Goal: Task Accomplishment & Management: Manage account settings

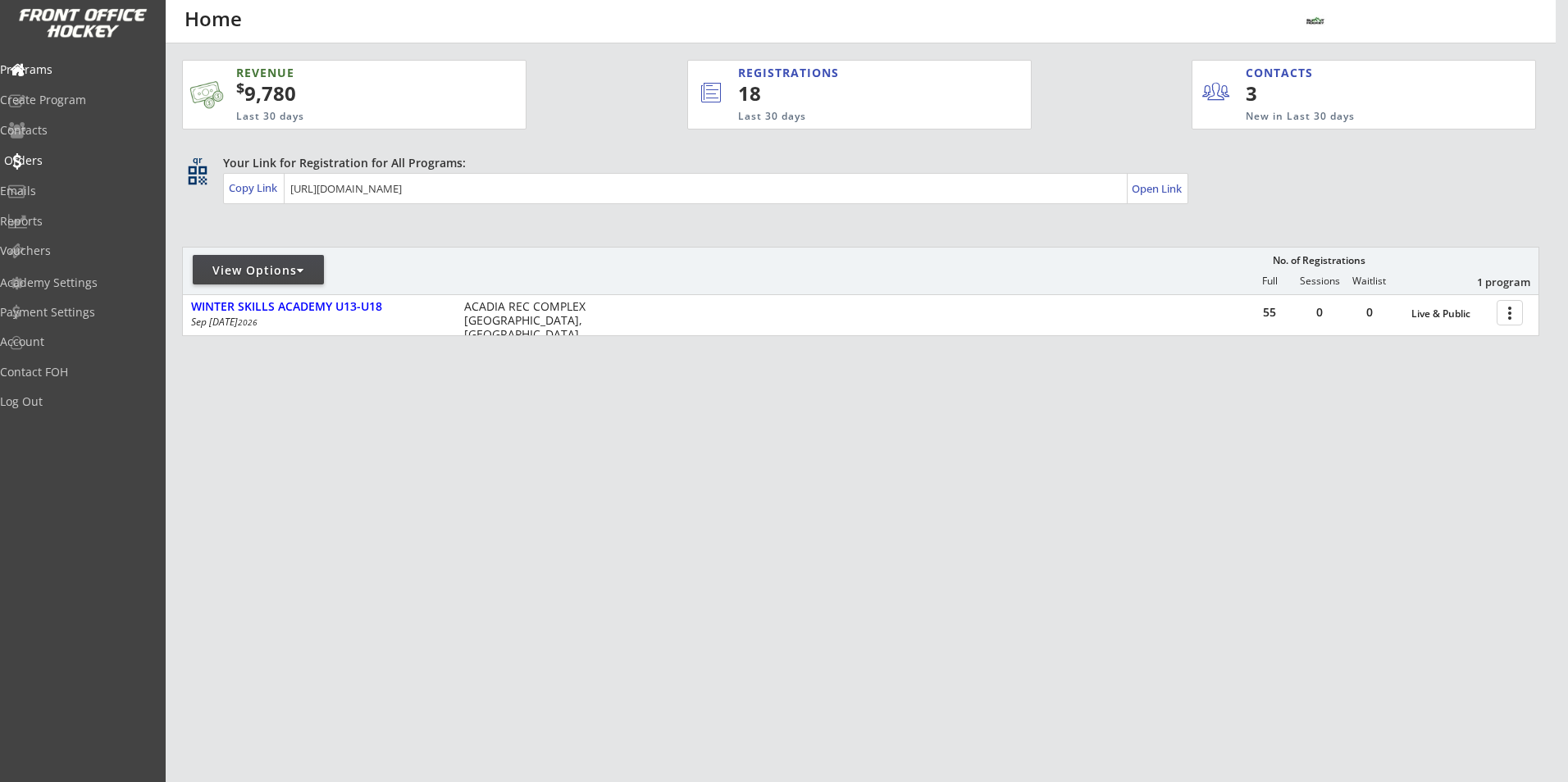
drag, startPoint x: 0, startPoint y: 0, endPoint x: 58, endPoint y: 158, distance: 168.3
click at [58, 160] on div "Orders" at bounding box center [78, 161] width 148 height 11
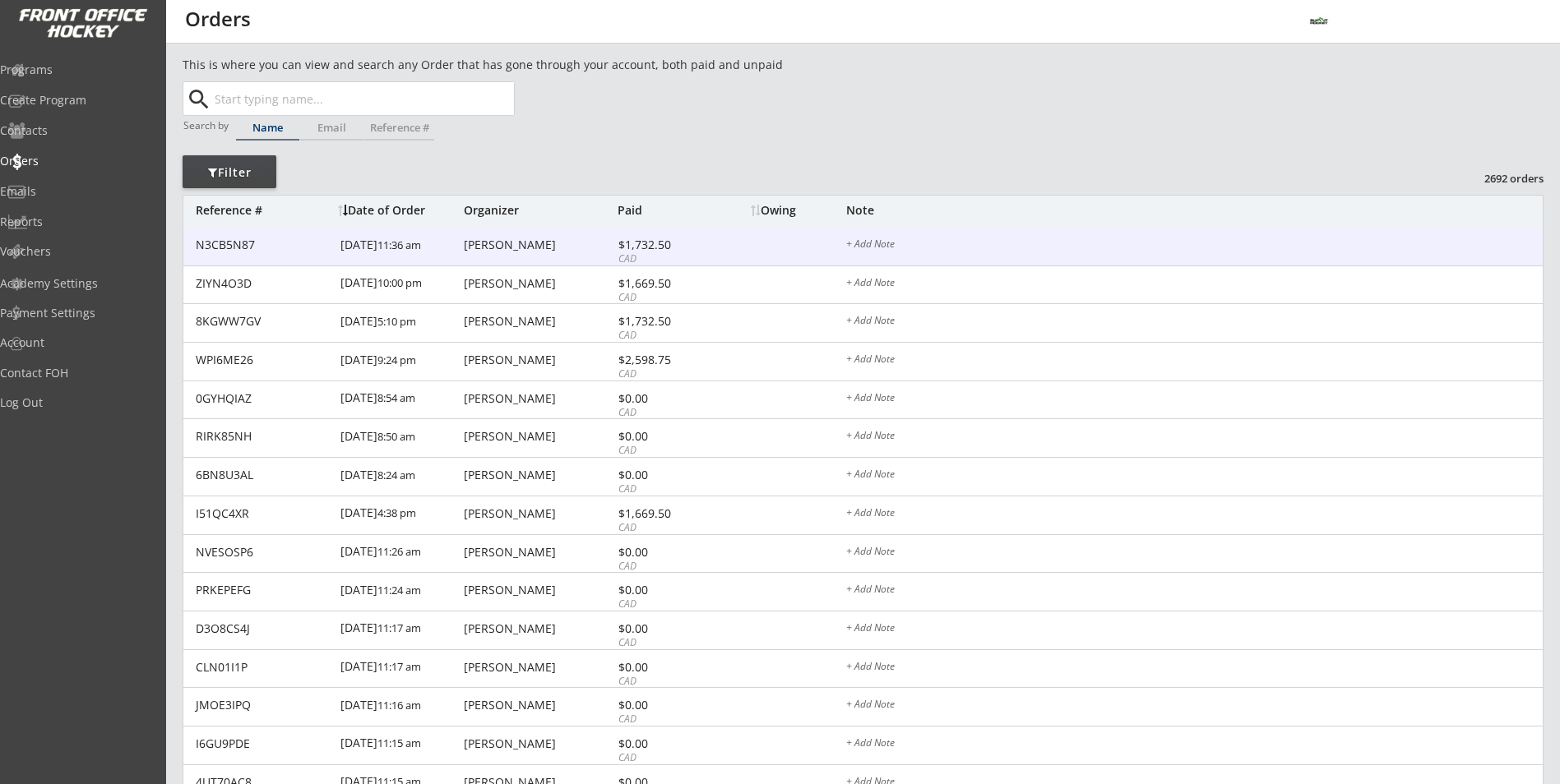
click at [534, 253] on div "N3CB5N87 10/08/25 11:36 am Joanna Morin $1,732.50 CAD + Add Note" at bounding box center [863, 247] width 1359 height 39
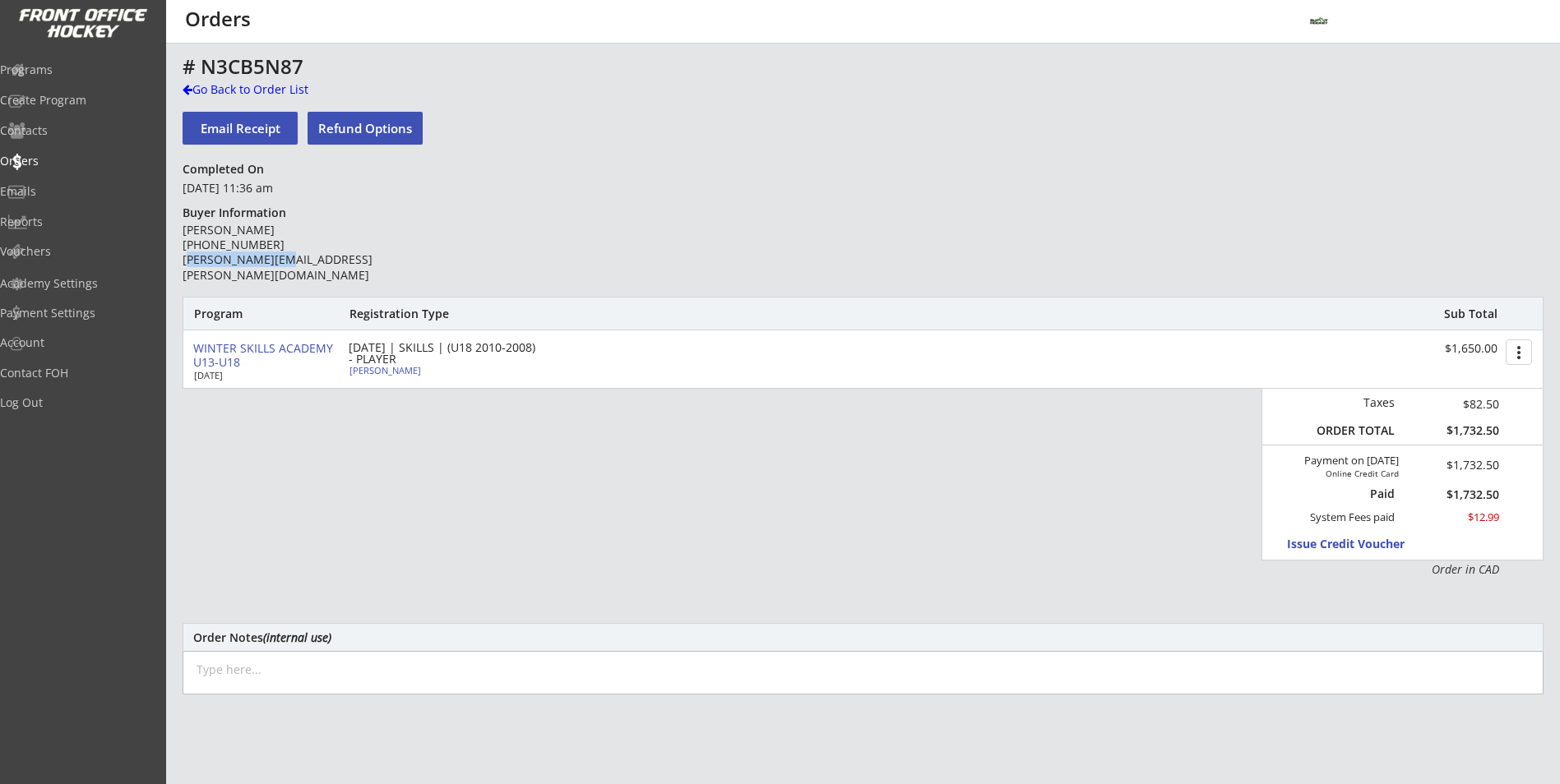
drag, startPoint x: 293, startPoint y: 259, endPoint x: 184, endPoint y: 267, distance: 109.3
click at [184, 267] on div "Joanna Morin (403) 826-9406 joannais@shaw.ca" at bounding box center [301, 252] width 238 height 60
click at [188, 270] on div "Joanna Morin (403) 826-9406 joannais@shaw.ca" at bounding box center [301, 254] width 238 height 62
click at [181, 260] on div "This is where you can view and search any Order that has gone through your acco…" at bounding box center [863, 543] width 1394 height 974
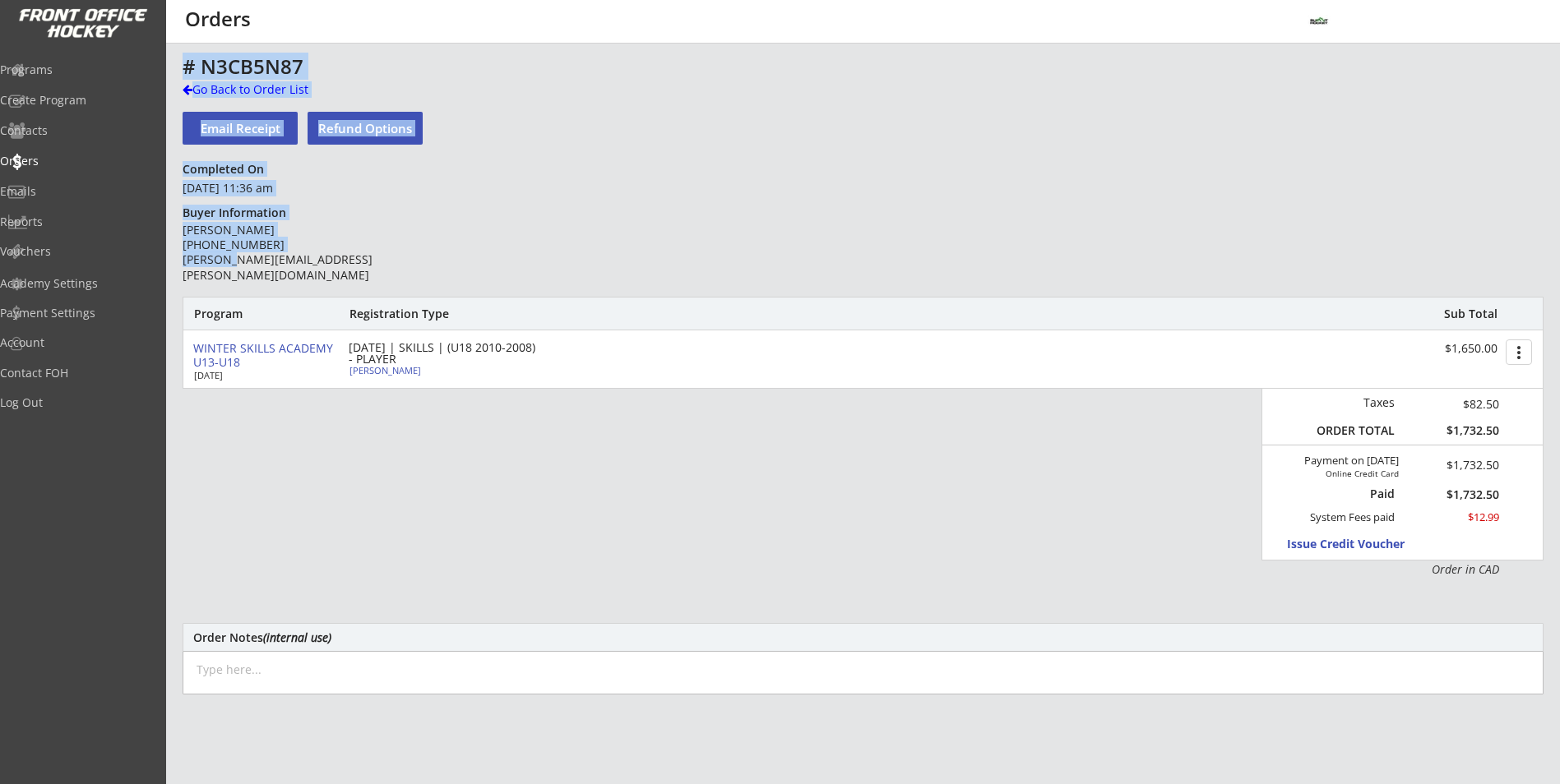
drag, startPoint x: 181, startPoint y: 260, endPoint x: 191, endPoint y: 260, distance: 10.0
click at [191, 260] on div "This is where you can view and search any Order that has gone through your acco…" at bounding box center [863, 543] width 1394 height 974
drag, startPoint x: 191, startPoint y: 260, endPoint x: 190, endPoint y: 277, distance: 17.0
click at [190, 277] on div "Joanna Morin (403) 826-9406 joannais@shaw.ca" at bounding box center [301, 254] width 238 height 62
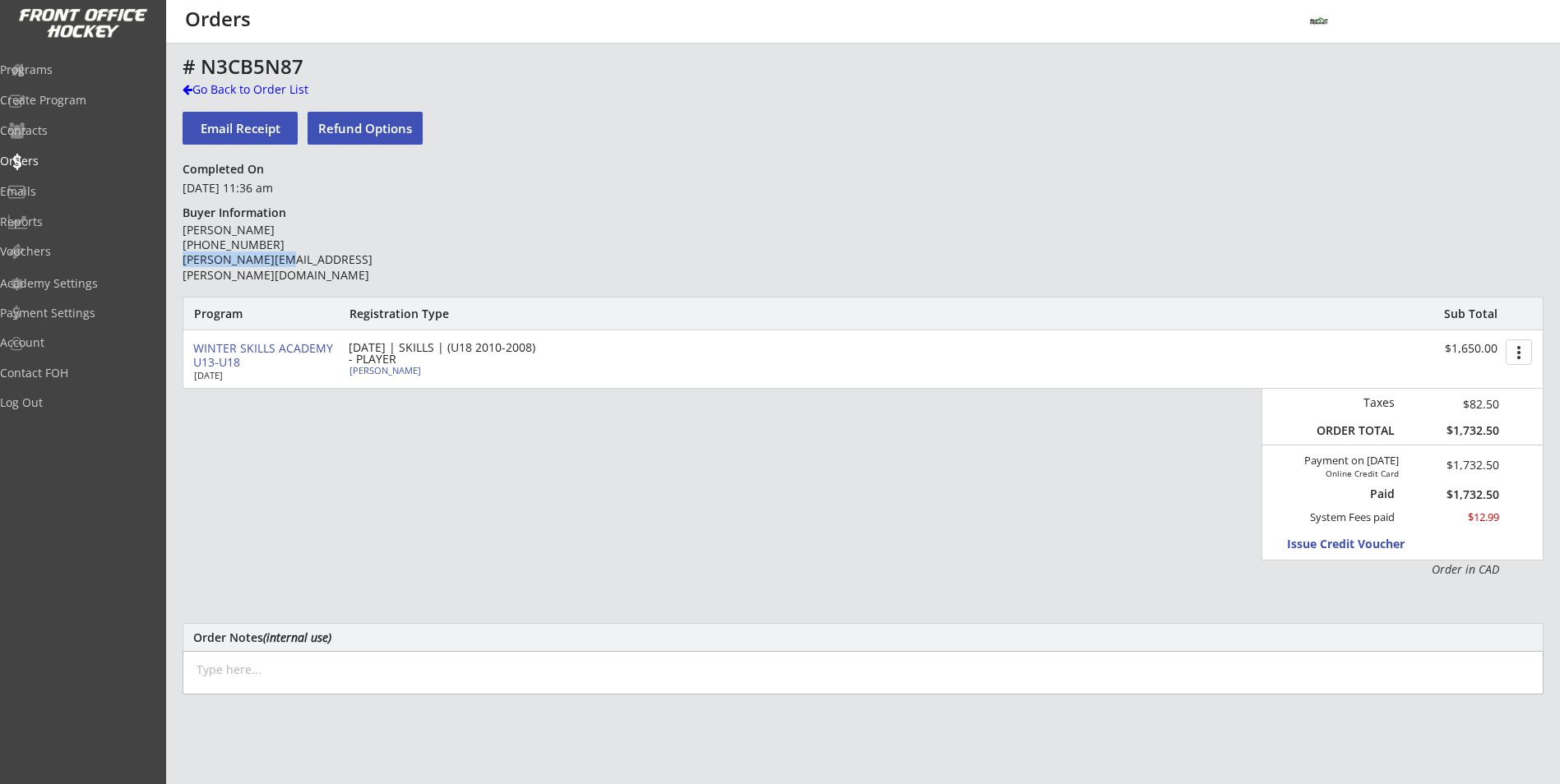
drag, startPoint x: 183, startPoint y: 258, endPoint x: 280, endPoint y: 256, distance: 97.0
click at [280, 256] on div "Joanna Morin (403) 826-9406 joannais@shaw.ca" at bounding box center [301, 252] width 238 height 60
drag, startPoint x: 280, startPoint y: 256, endPoint x: 265, endPoint y: 259, distance: 15.3
copy div "[PERSON_NAME][EMAIL_ADDRESS][PERSON_NAME][DOMAIN_NAME]"
click at [870, 658] on textarea at bounding box center [863, 672] width 1361 height 43
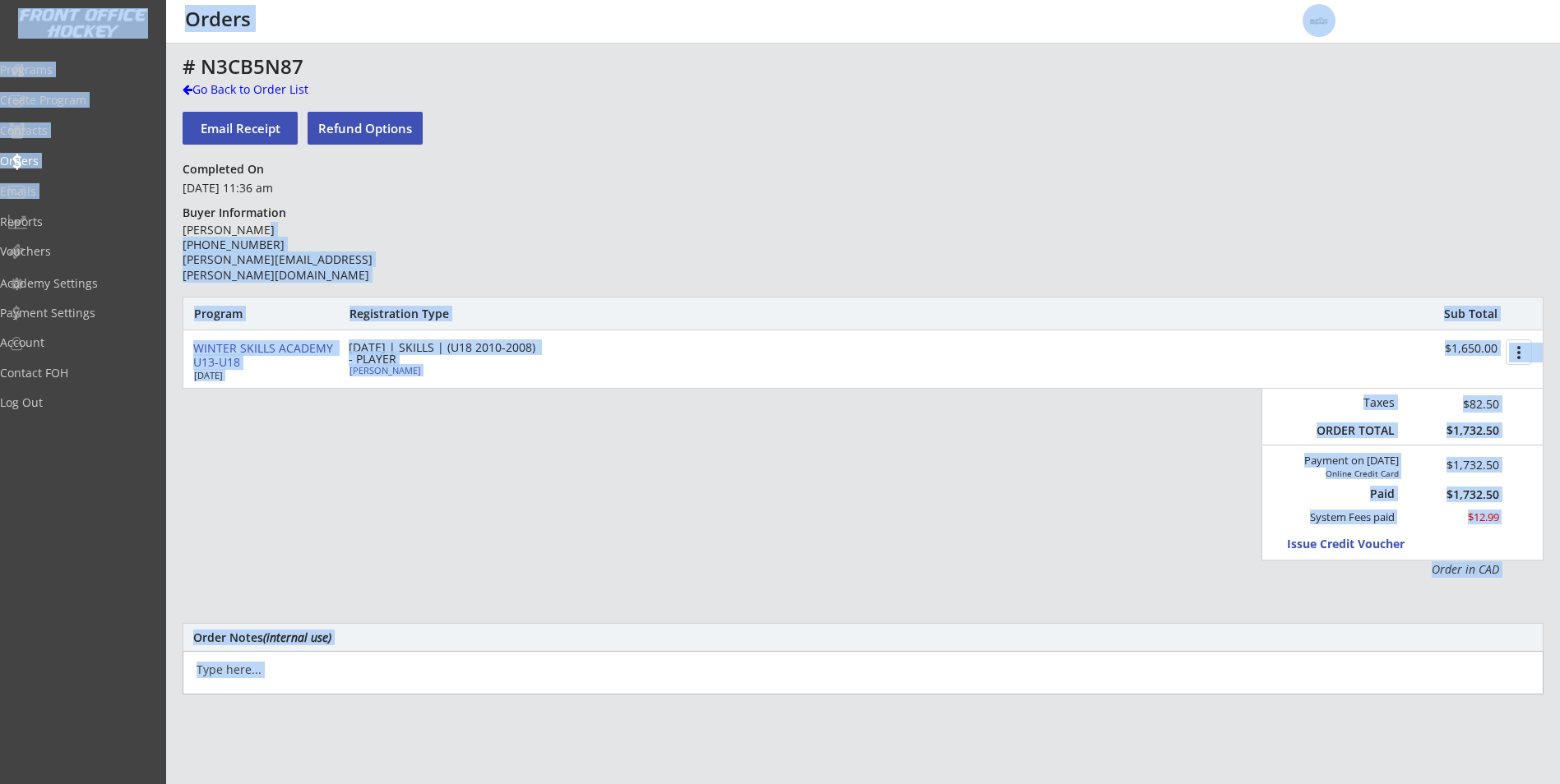
drag, startPoint x: 261, startPoint y: 229, endPoint x: 164, endPoint y: 235, distance: 97.2
click at [164, 235] on body "REVENUE $ 9,780 Last 30 days REGISTRATIONS 18 Last 30 days CONTACTS 3 New in La…" at bounding box center [780, 392] width 1560 height 784
click at [164, 235] on div "Reports" at bounding box center [83, 222] width 166 height 29
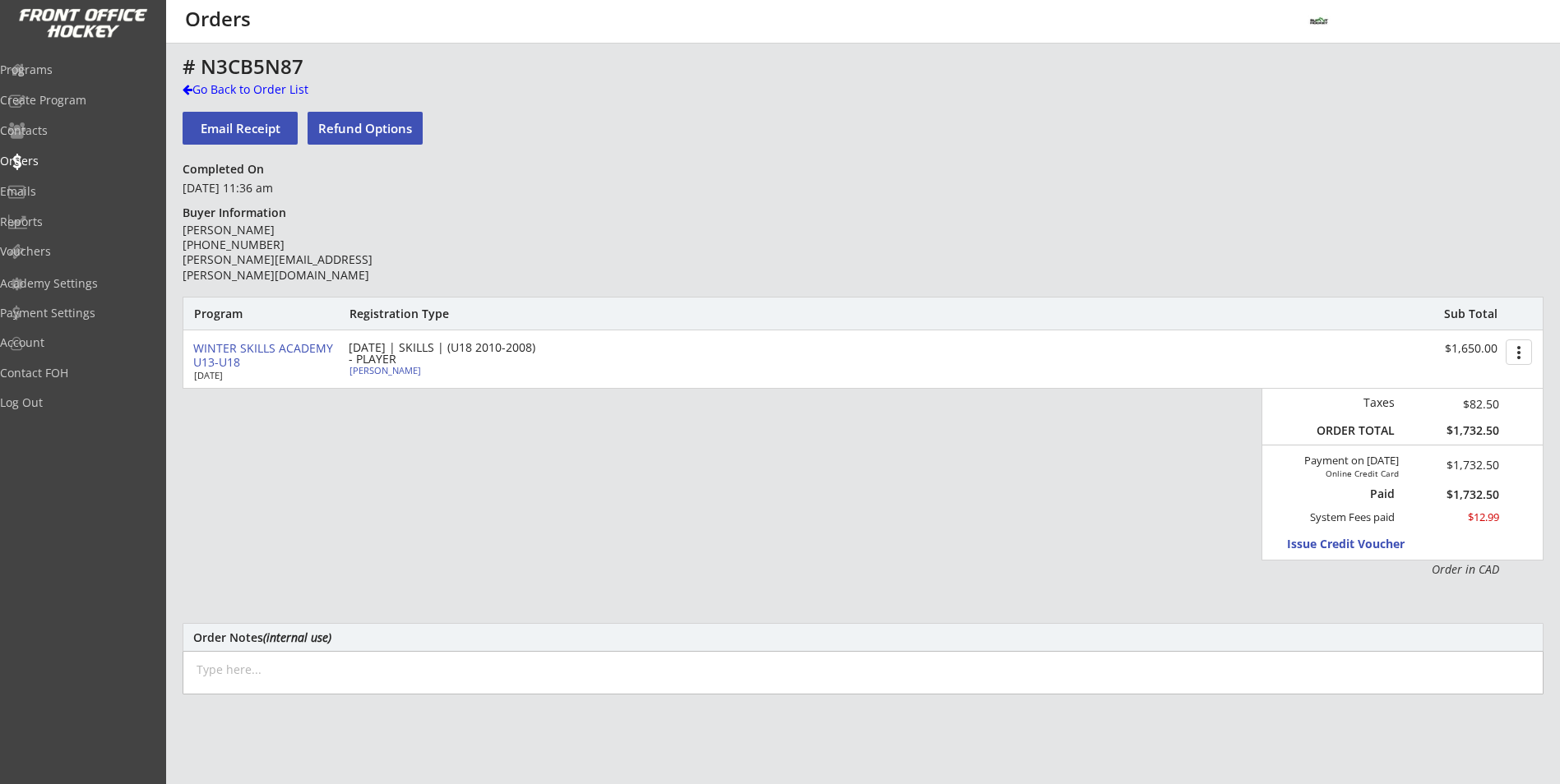
drag, startPoint x: 329, startPoint y: 239, endPoint x: 261, endPoint y: 238, distance: 68.0
click at [299, 238] on div "Joanna Morin (403) 826-9406 joannais@shaw.ca" at bounding box center [301, 252] width 238 height 60
drag, startPoint x: 255, startPoint y: 232, endPoint x: 331, endPoint y: 219, distance: 77.1
click at [331, 219] on div "# N3CB5N87 Go Back to Order List Email Receipt Refund Options Completed On Octo…" at bounding box center [863, 537] width 1361 height 961
drag, startPoint x: 331, startPoint y: 219, endPoint x: 216, endPoint y: 227, distance: 115.3
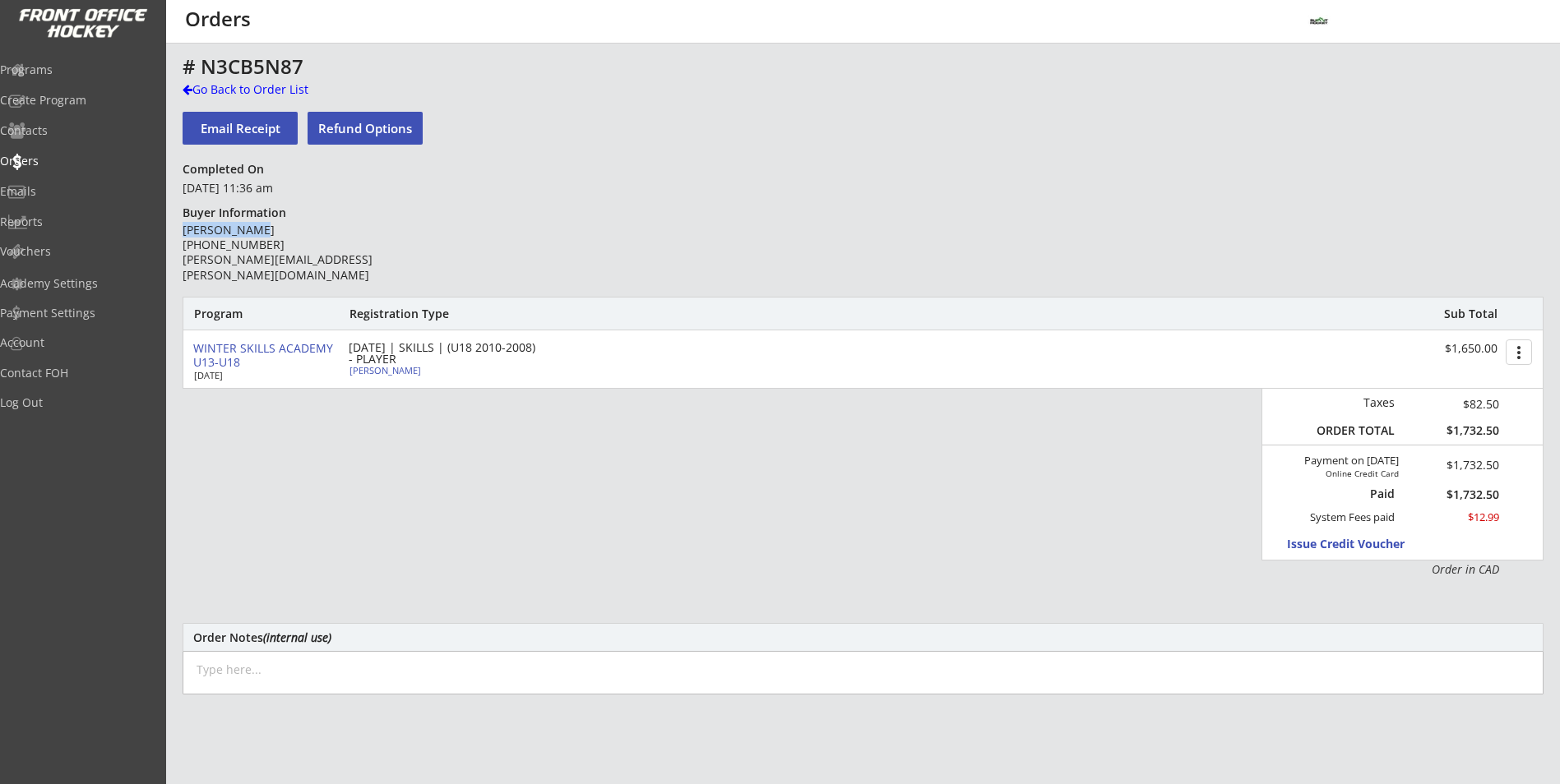
copy div "Joanna Morin"
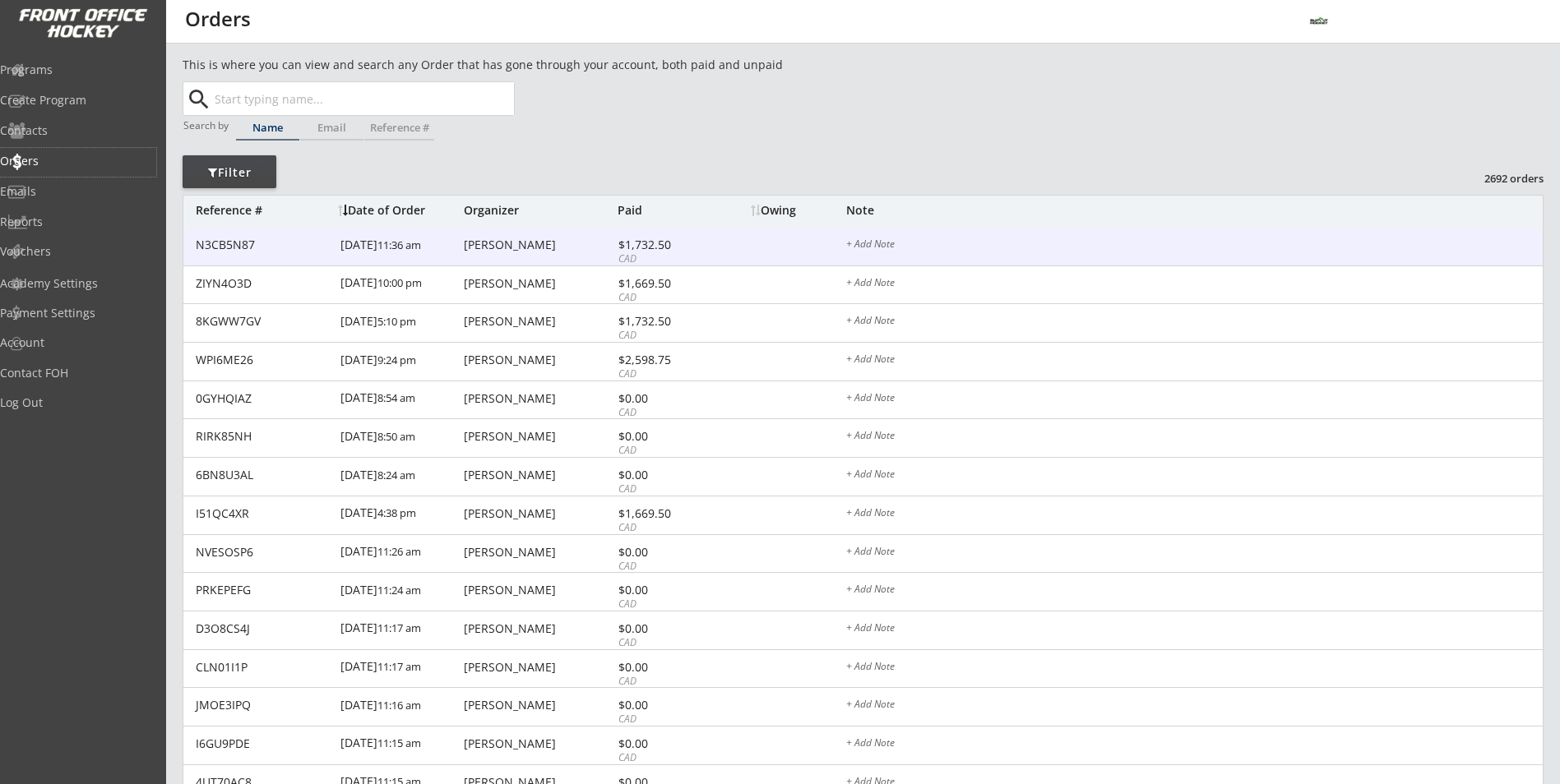
click at [457, 236] on div "10/08/25 11:36 am" at bounding box center [400, 246] width 119 height 37
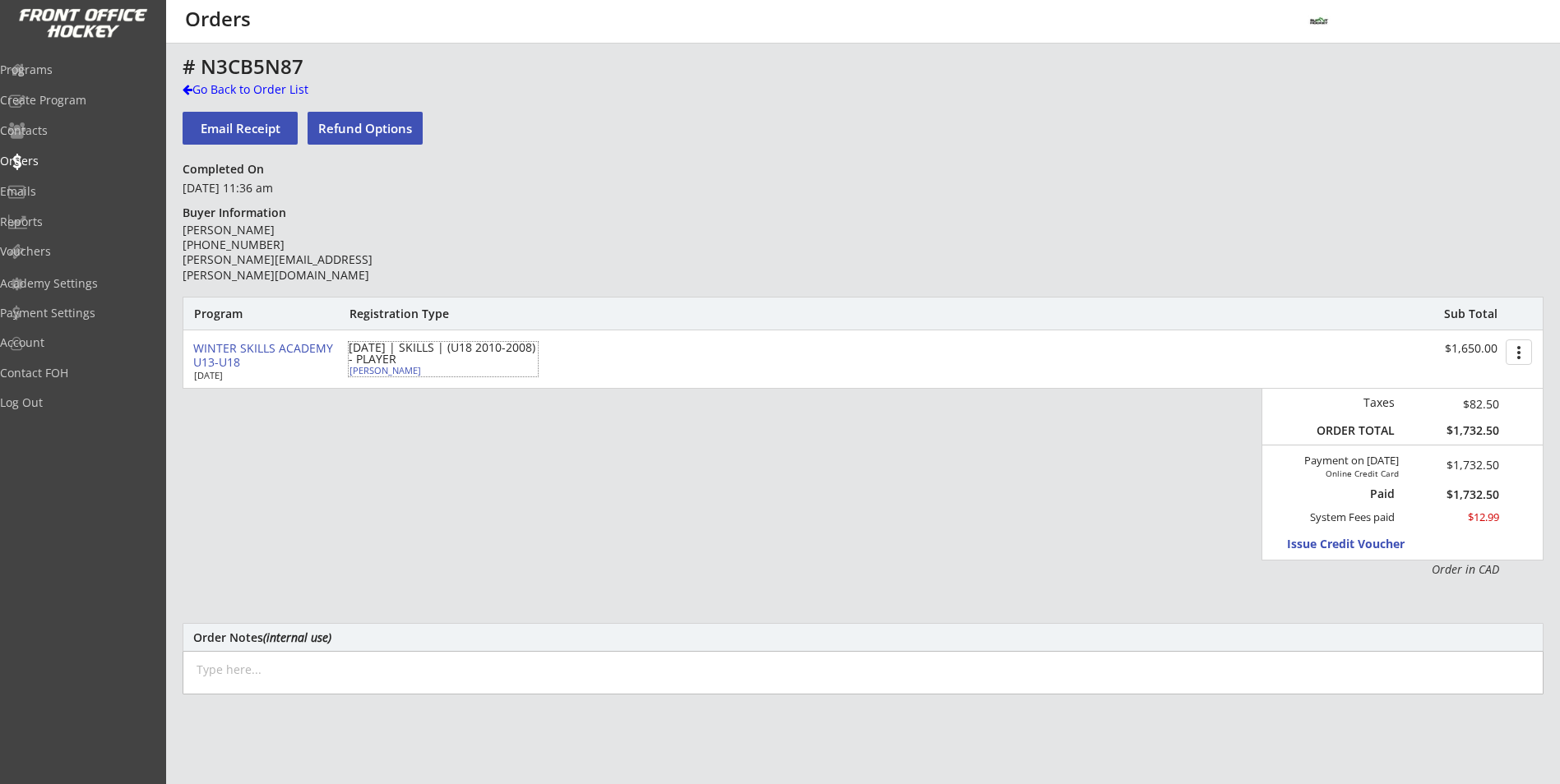
click at [378, 369] on div "Sean Morin" at bounding box center [442, 370] width 184 height 9
select select ""Forward""
select select ""U17 JPHL""
select select ""AM""
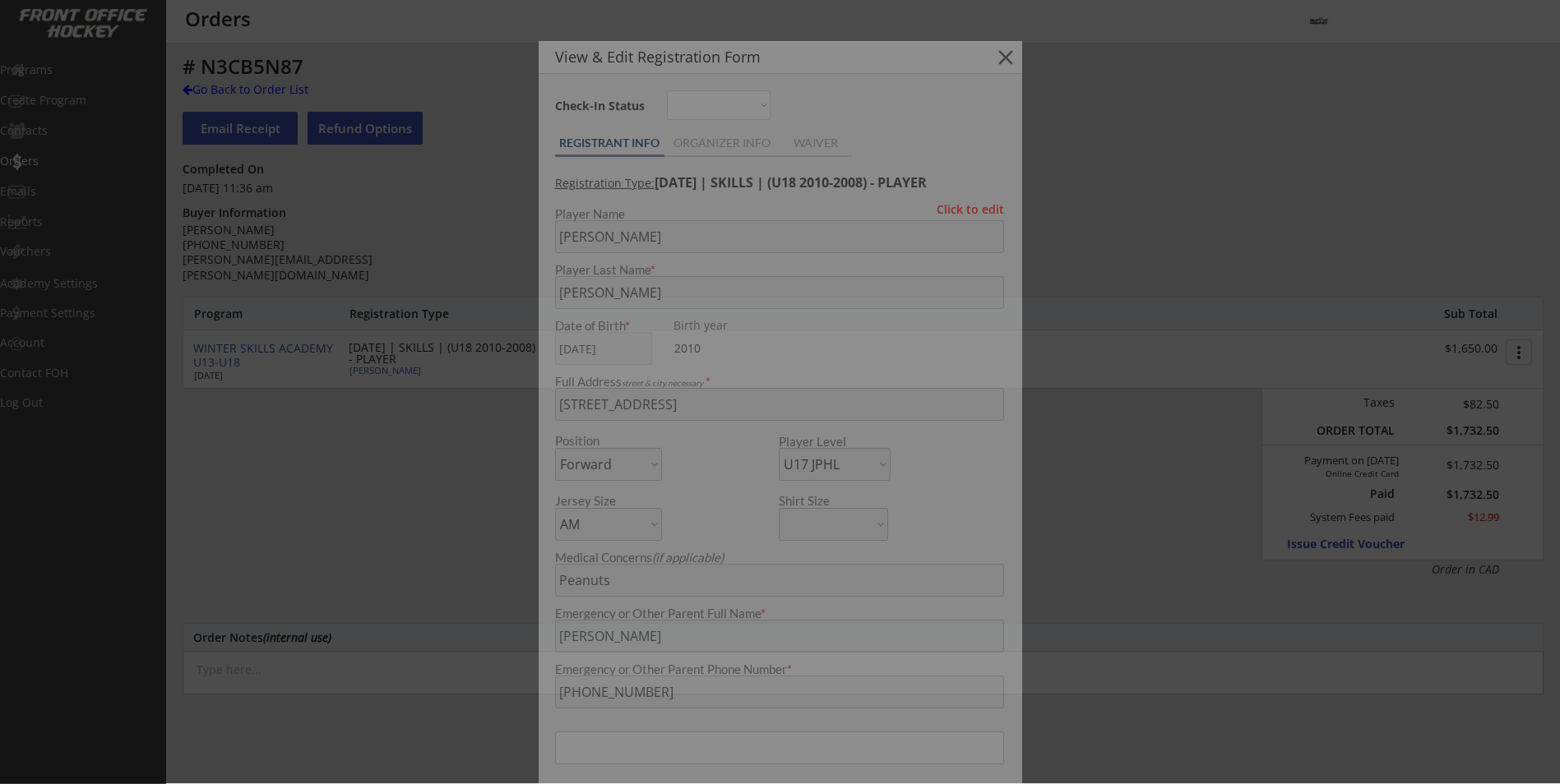
type input "Male"
type input "Stallions"
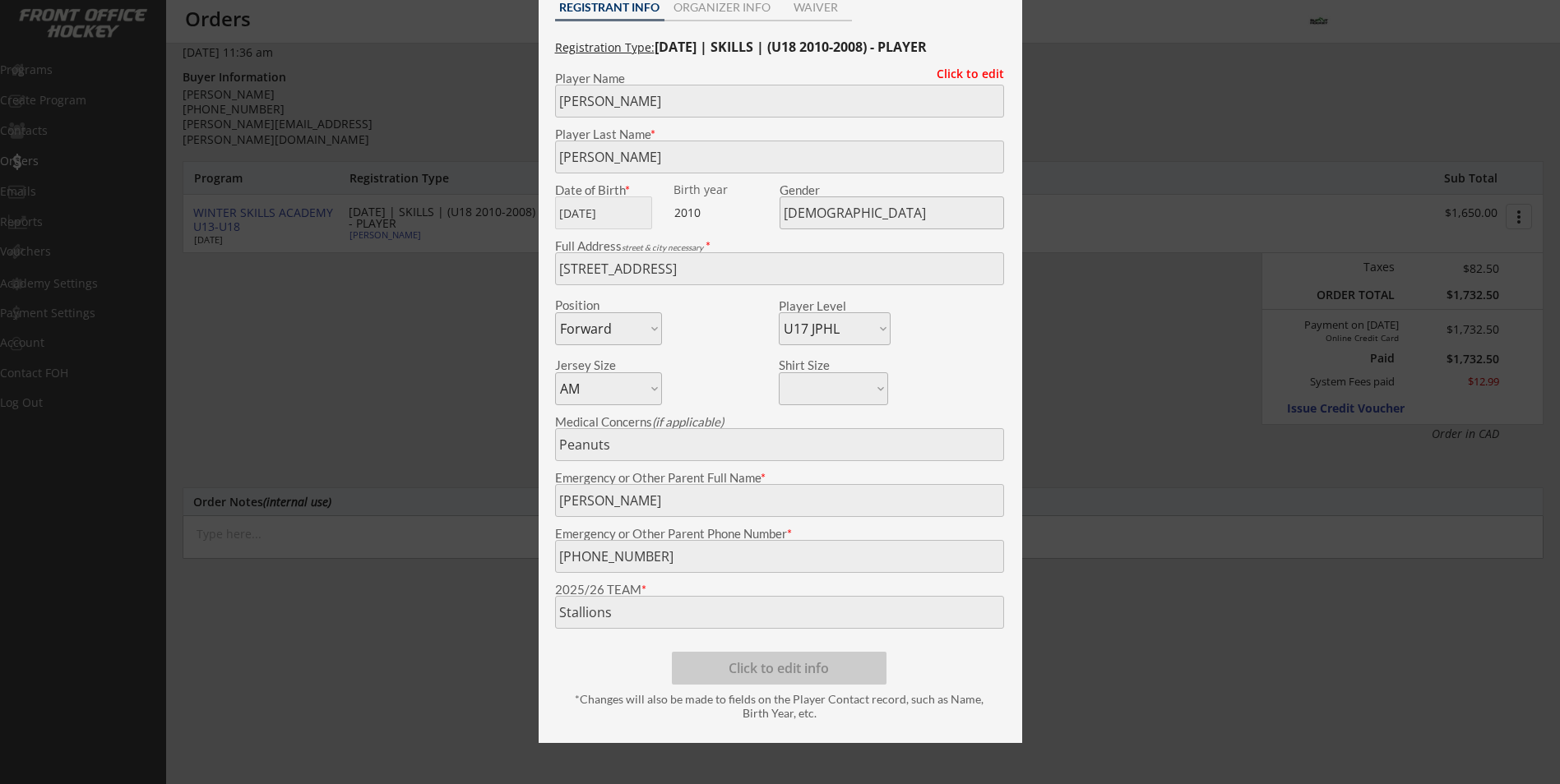
scroll to position [164, 0]
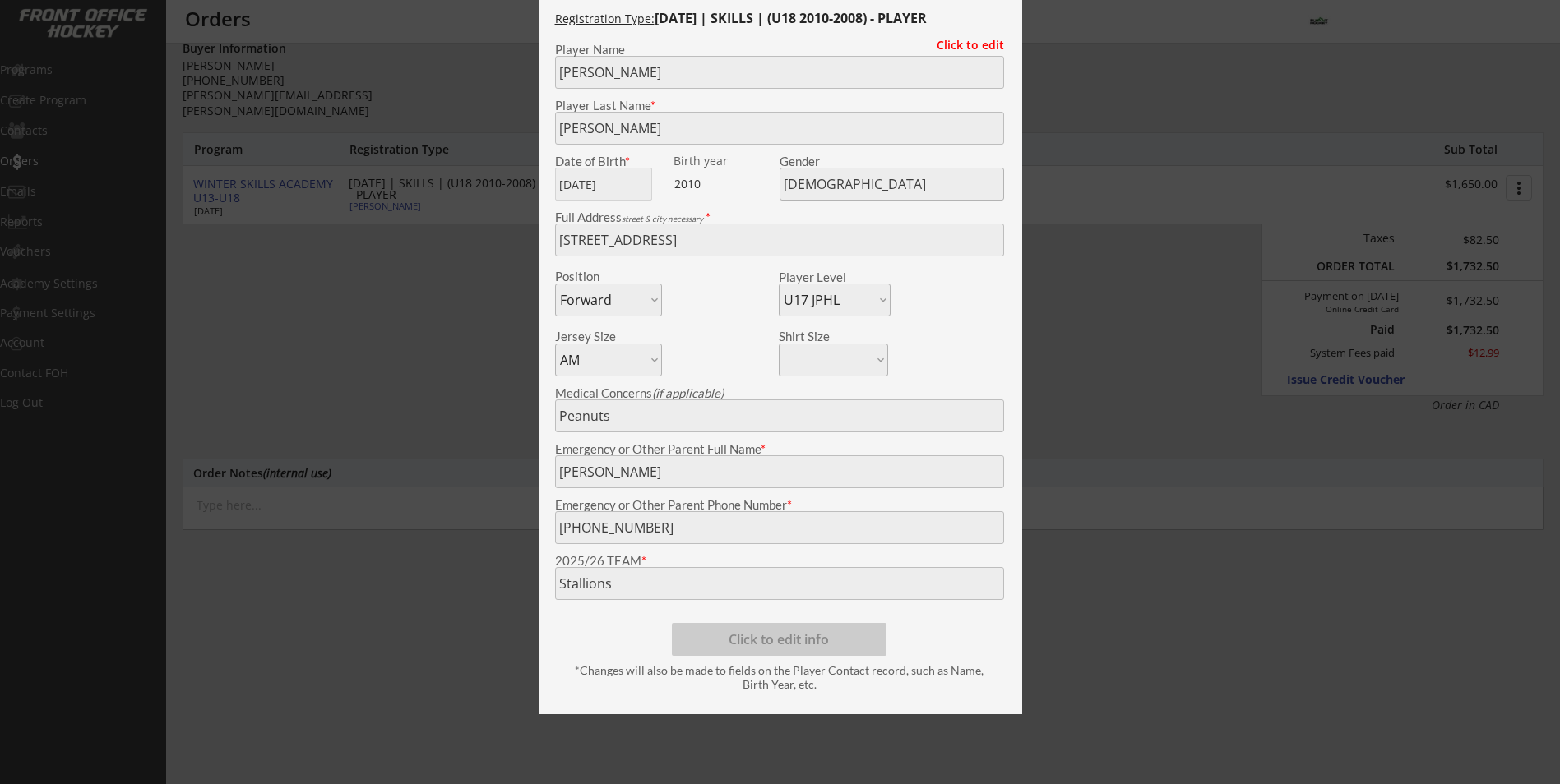
click at [422, 599] on div at bounding box center [780, 392] width 1560 height 784
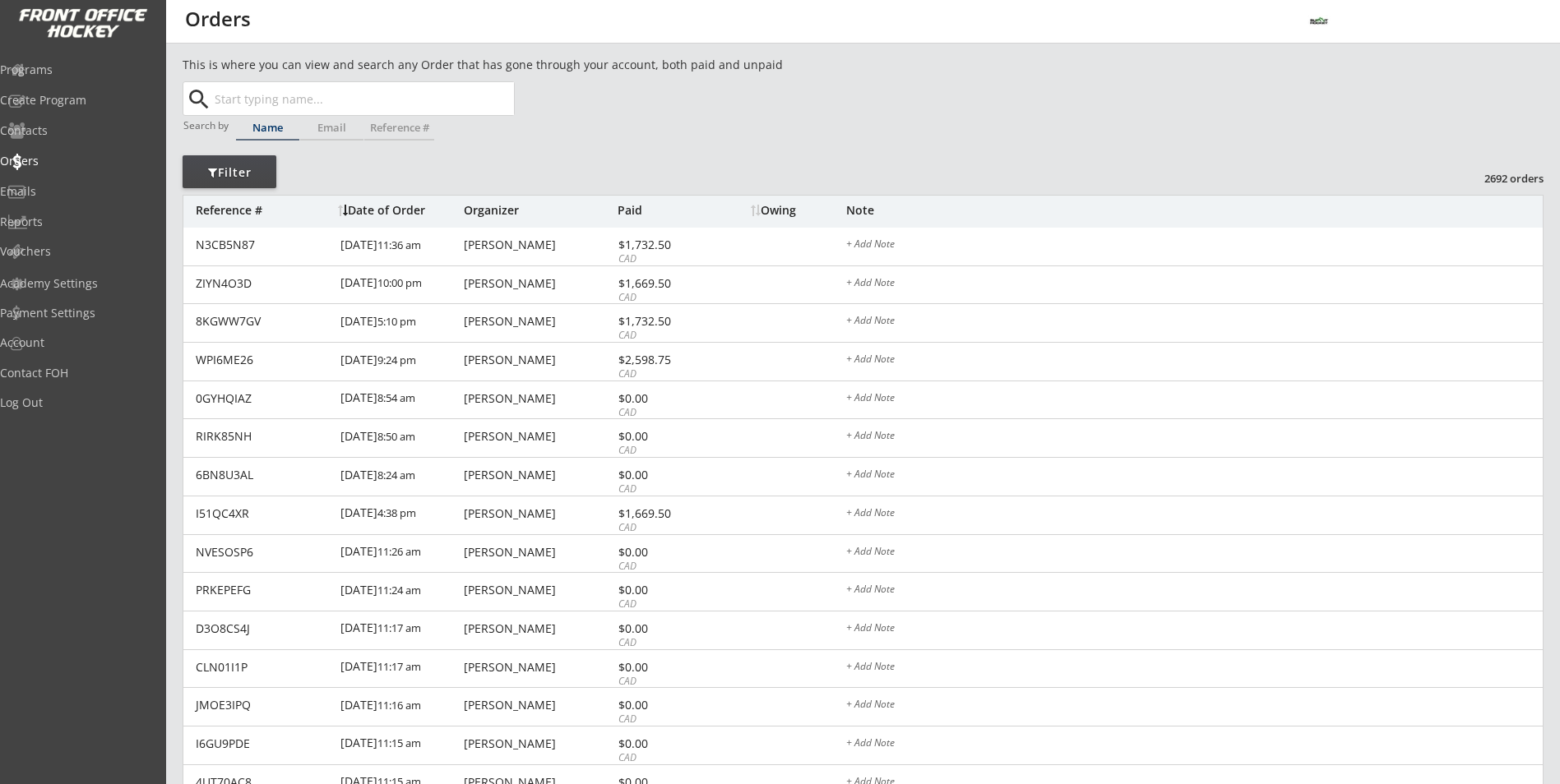
click at [58, 48] on div "Programs Create Program Contacts Orders Emails Reports Vouchers Academy Setting…" at bounding box center [83, 392] width 166 height 784
click at [57, 75] on div "Programs" at bounding box center [78, 69] width 148 height 11
click at [62, 170] on div "Orders" at bounding box center [78, 162] width 156 height 29
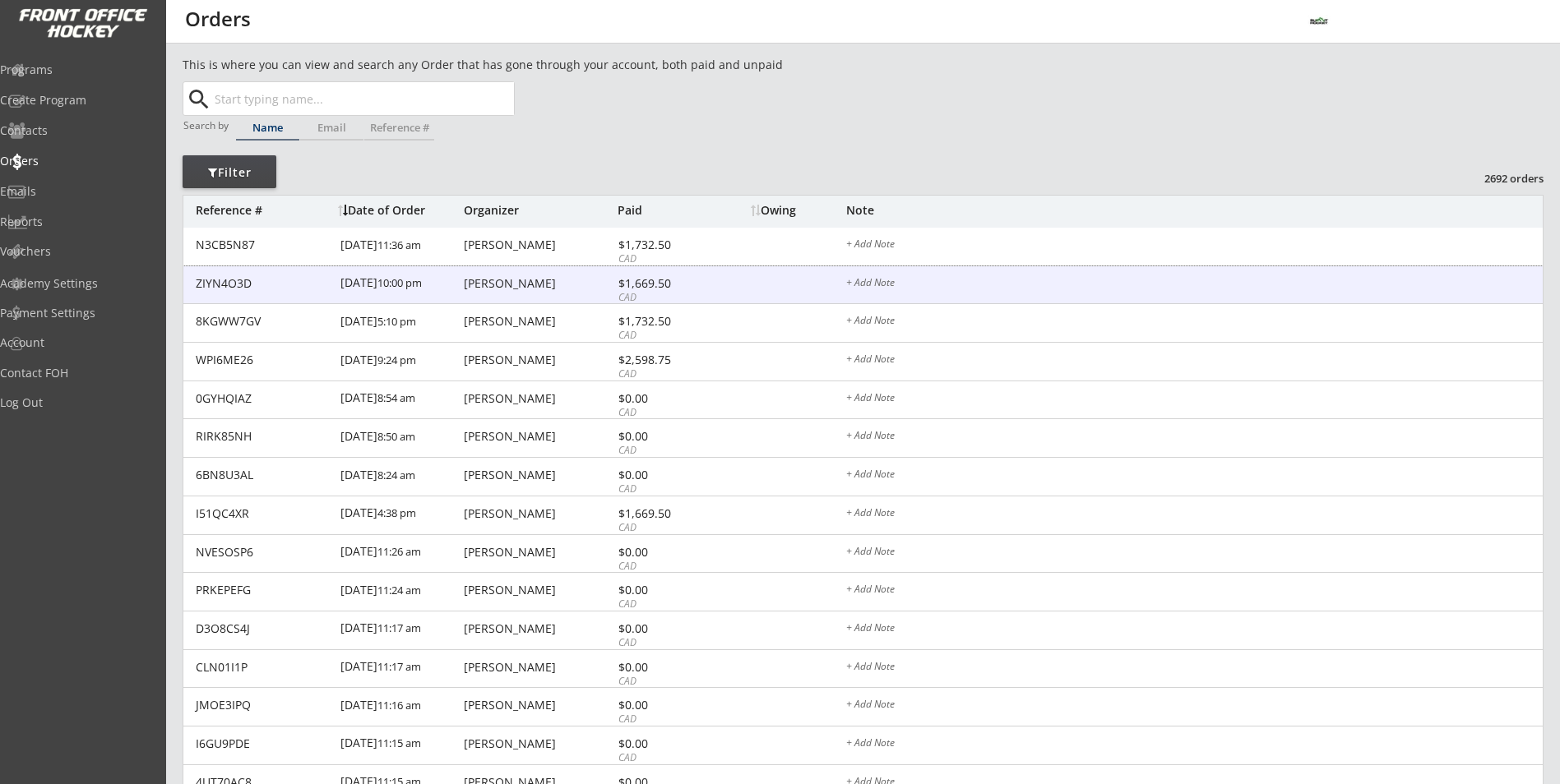
click at [430, 295] on div "10/02/25 10:00 pm" at bounding box center [400, 285] width 119 height 37
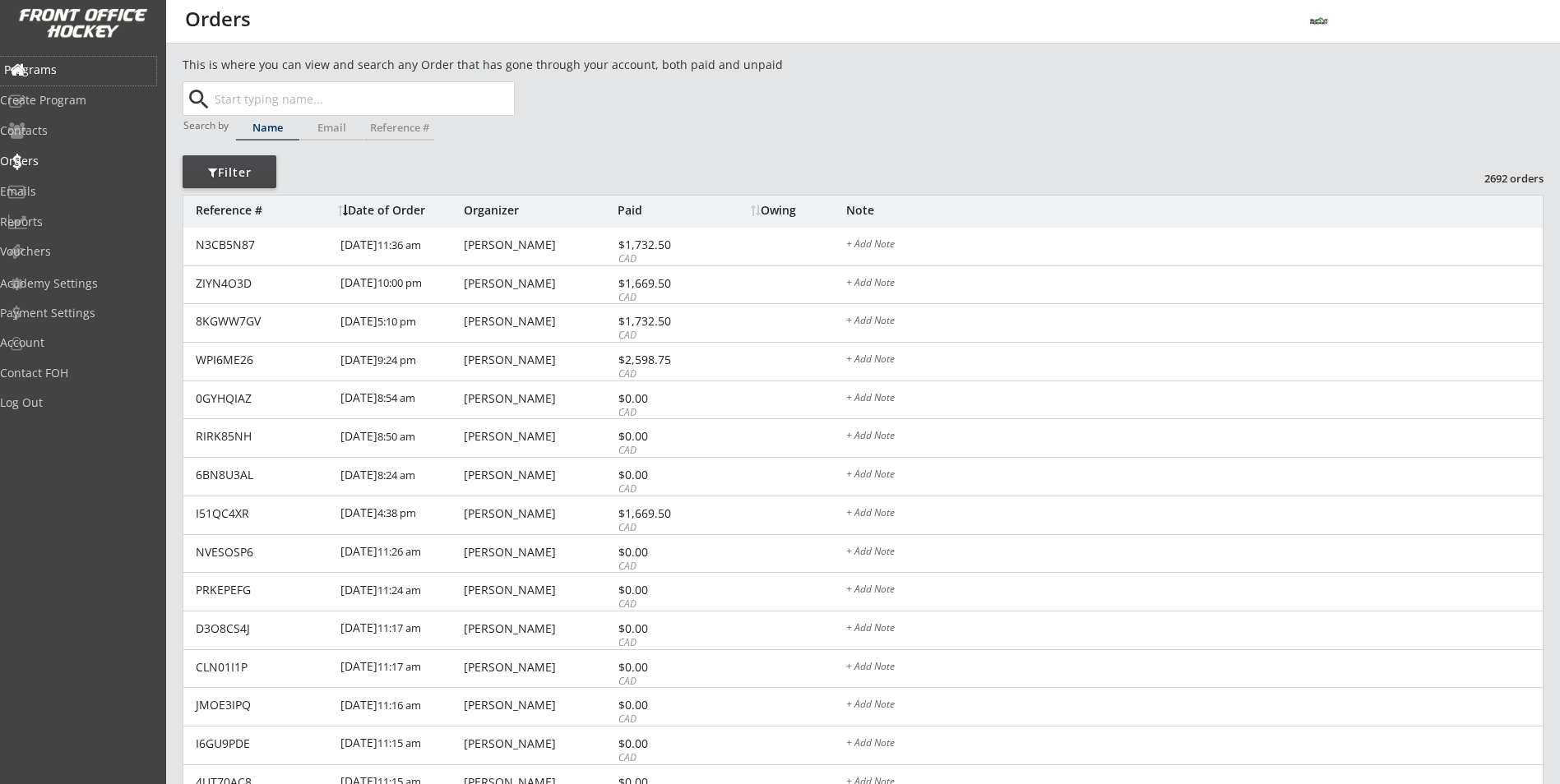
click at [74, 64] on div "Programs" at bounding box center [78, 69] width 148 height 11
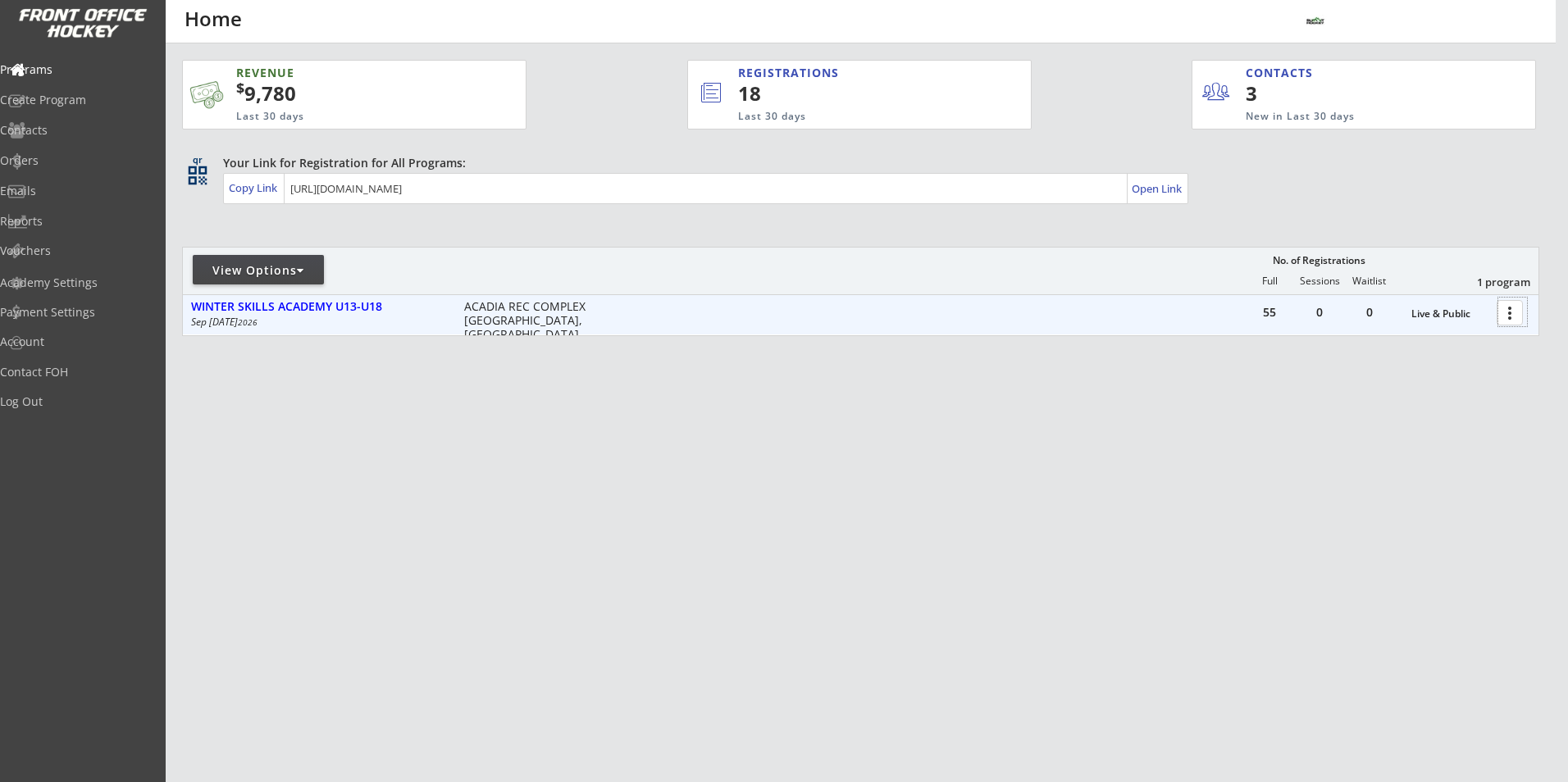
click at [1514, 318] on div at bounding box center [1512, 312] width 28 height 28
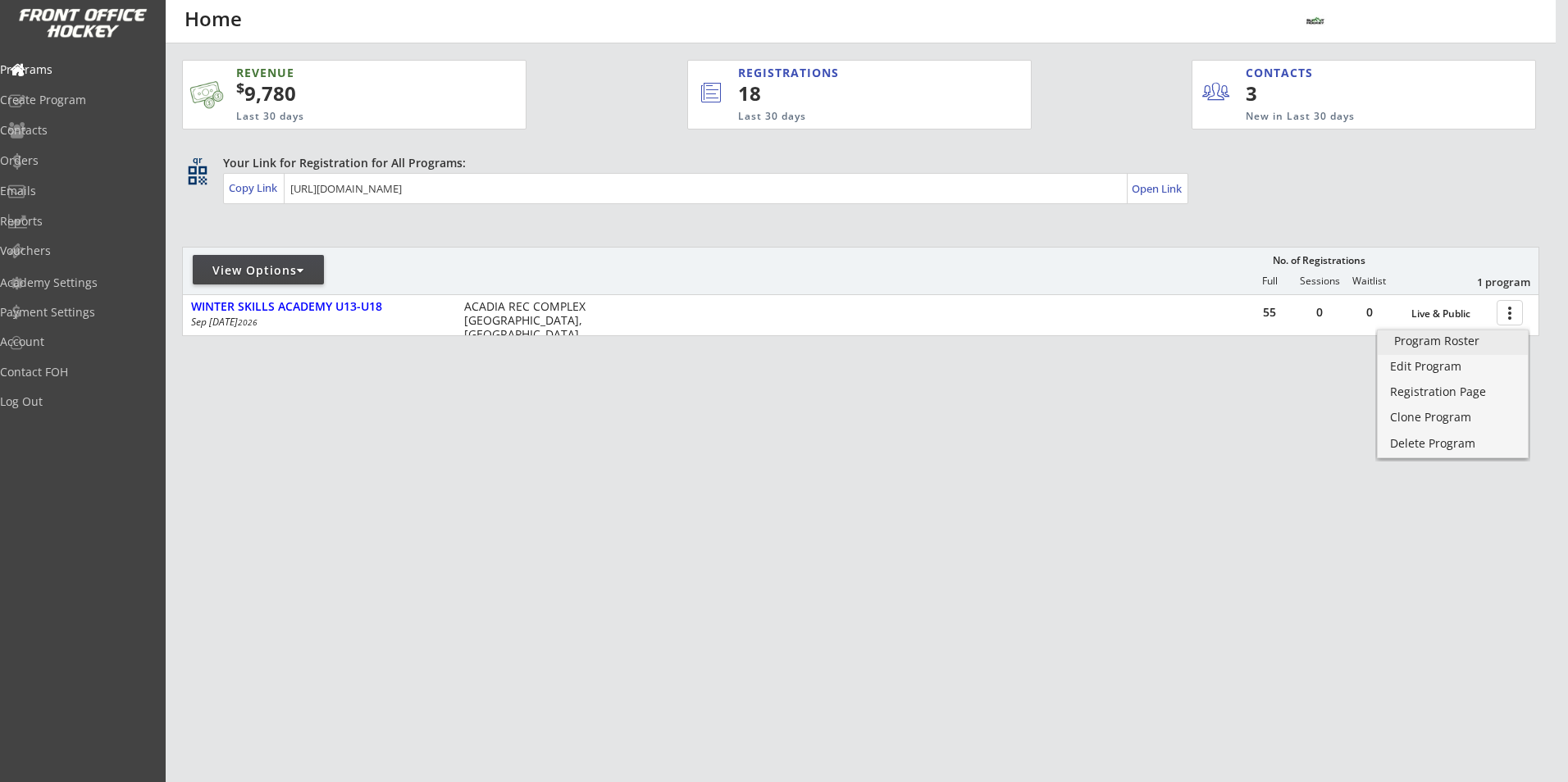
click at [1491, 339] on div "Program Roster" at bounding box center [1453, 340] width 117 height 11
click at [54, 332] on div "Account" at bounding box center [78, 343] width 155 height 28
select select ""Yes""
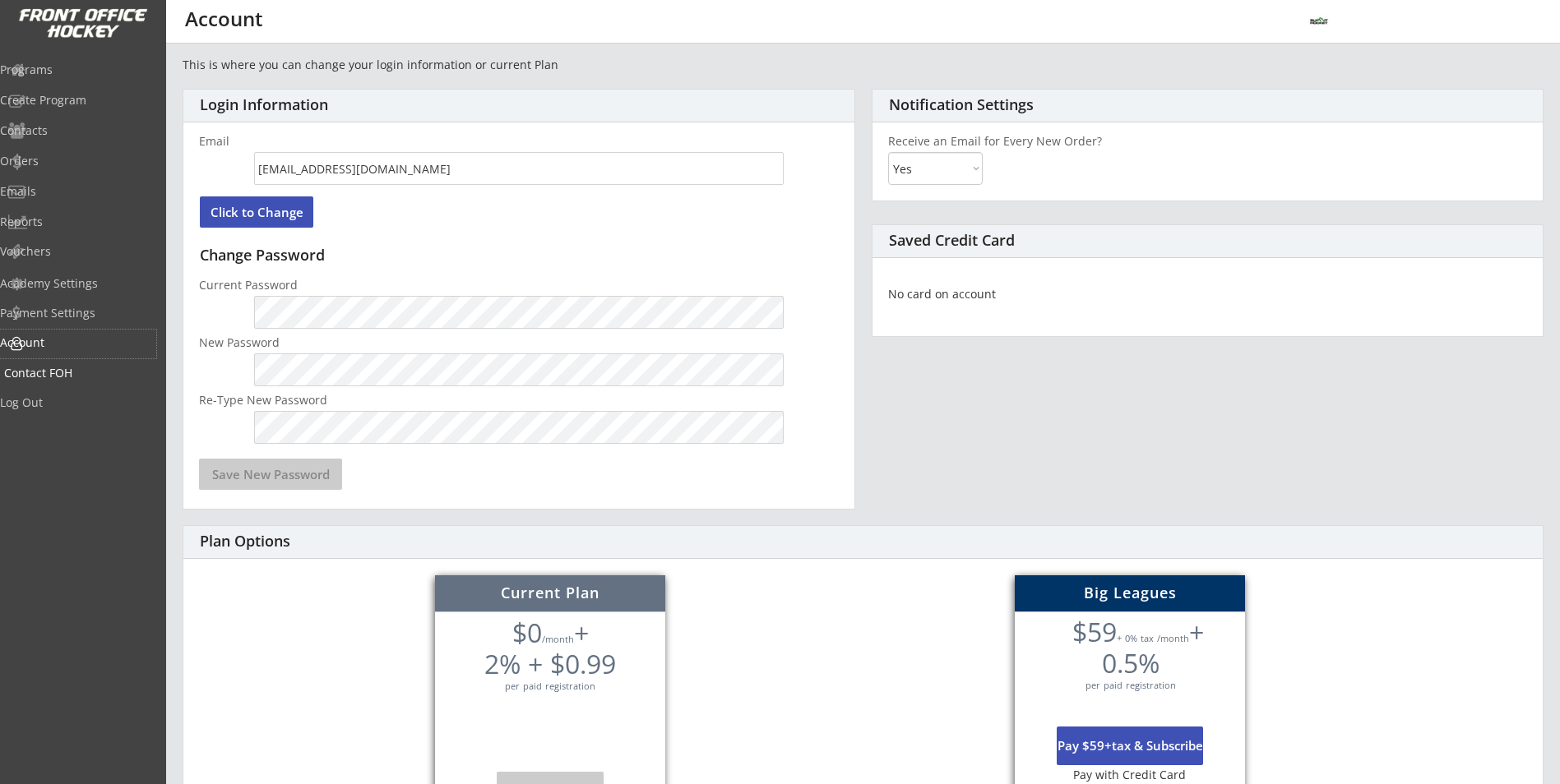
click at [82, 377] on div "Contact FOH" at bounding box center [78, 373] width 148 height 11
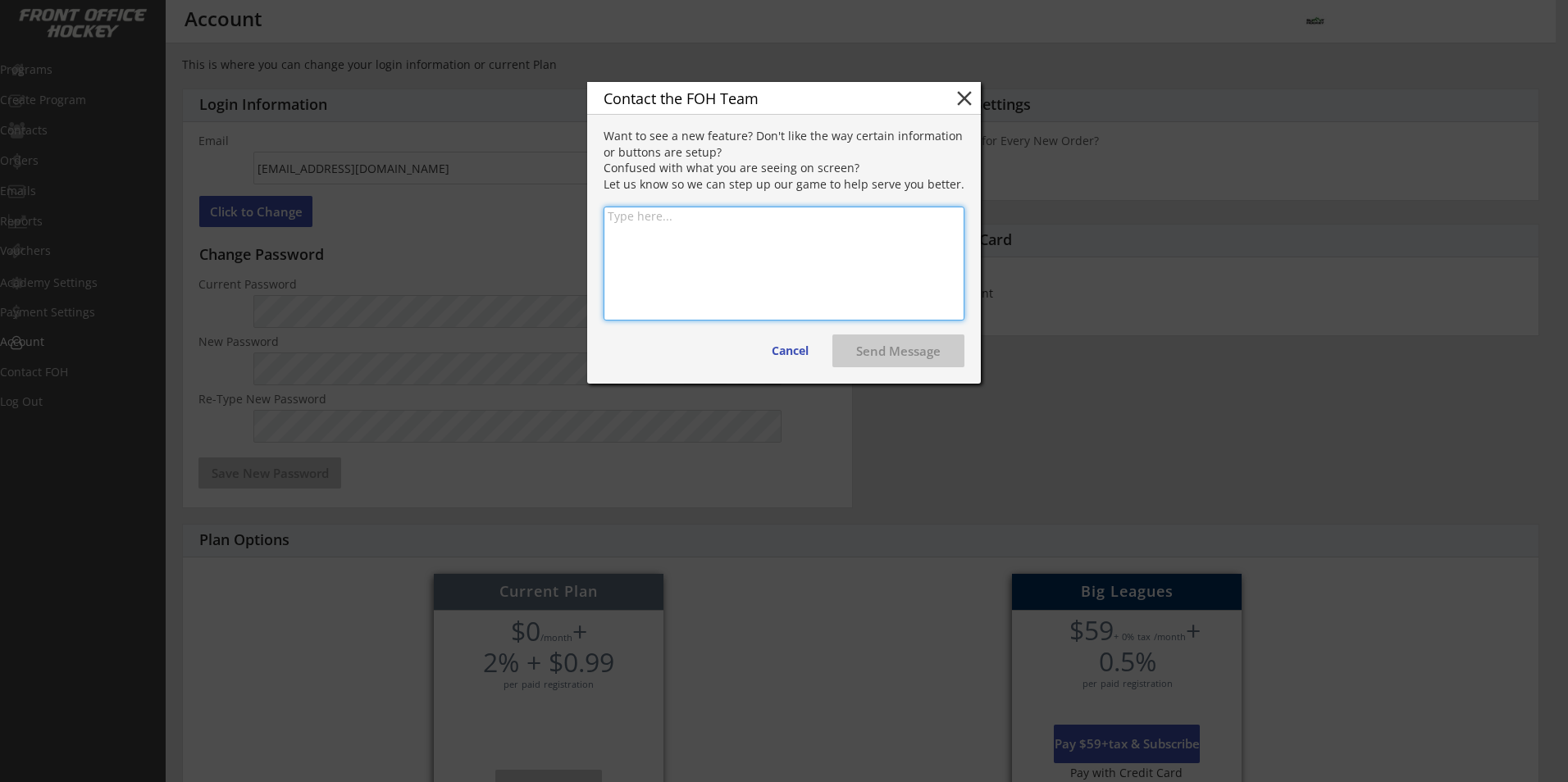
click at [109, 401] on div at bounding box center [784, 391] width 1568 height 782
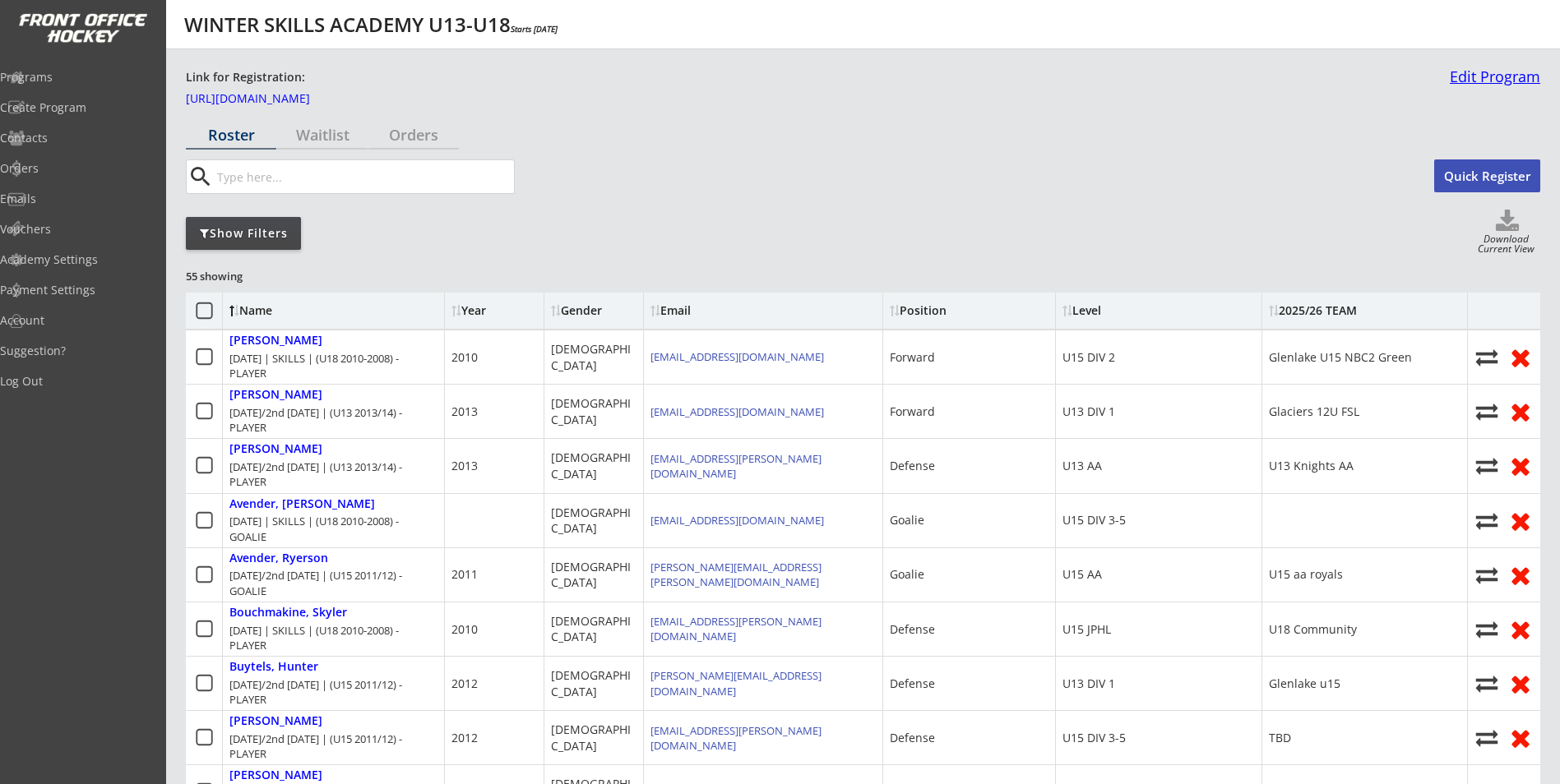
click at [1493, 75] on link "Edit Program" at bounding box center [1492, 83] width 97 height 29
click at [81, 103] on div "Create Program" at bounding box center [78, 107] width 148 height 11
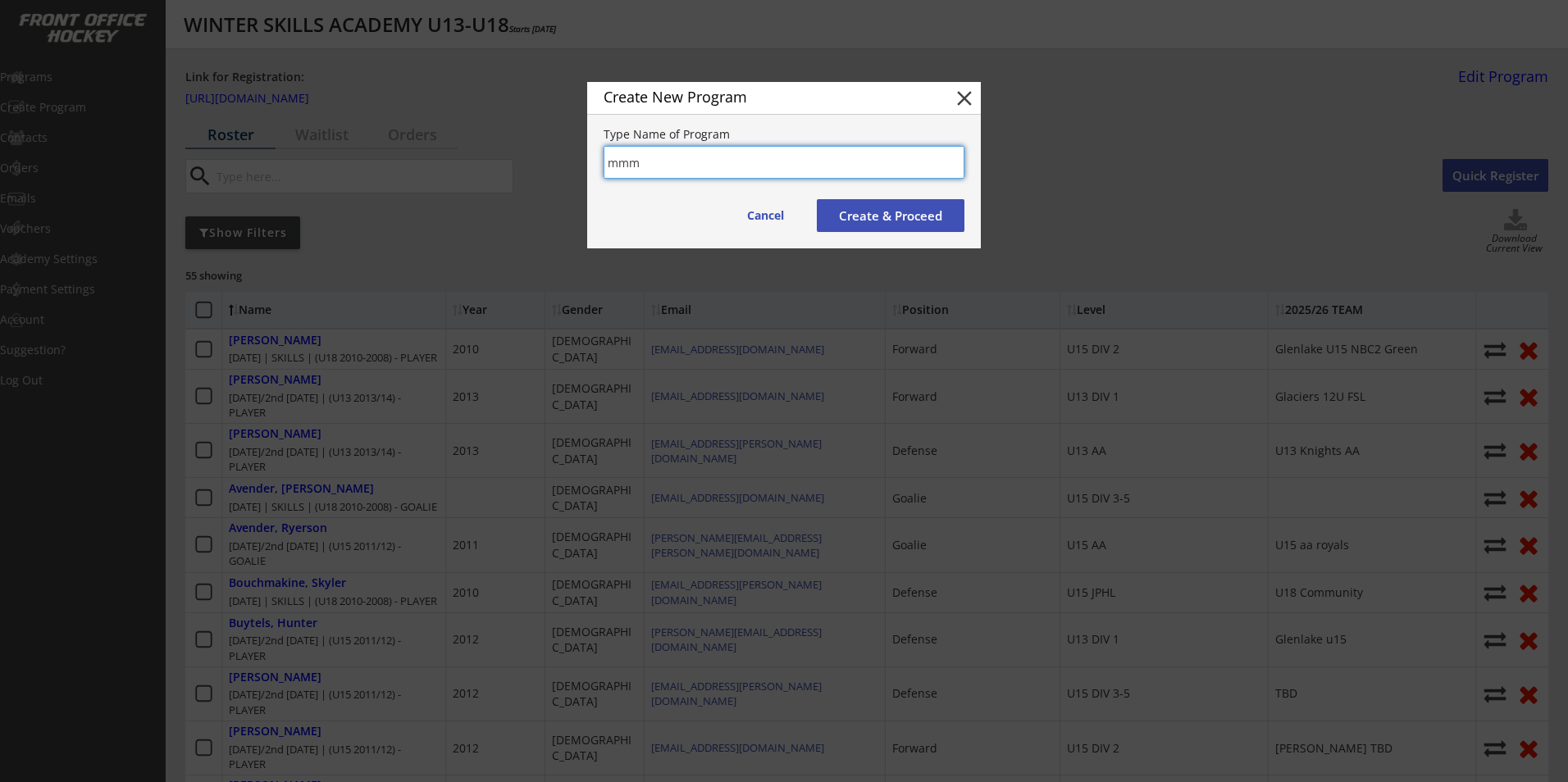
type input "mmm"
click at [920, 231] on button "Create & Proceed" at bounding box center [890, 216] width 148 height 33
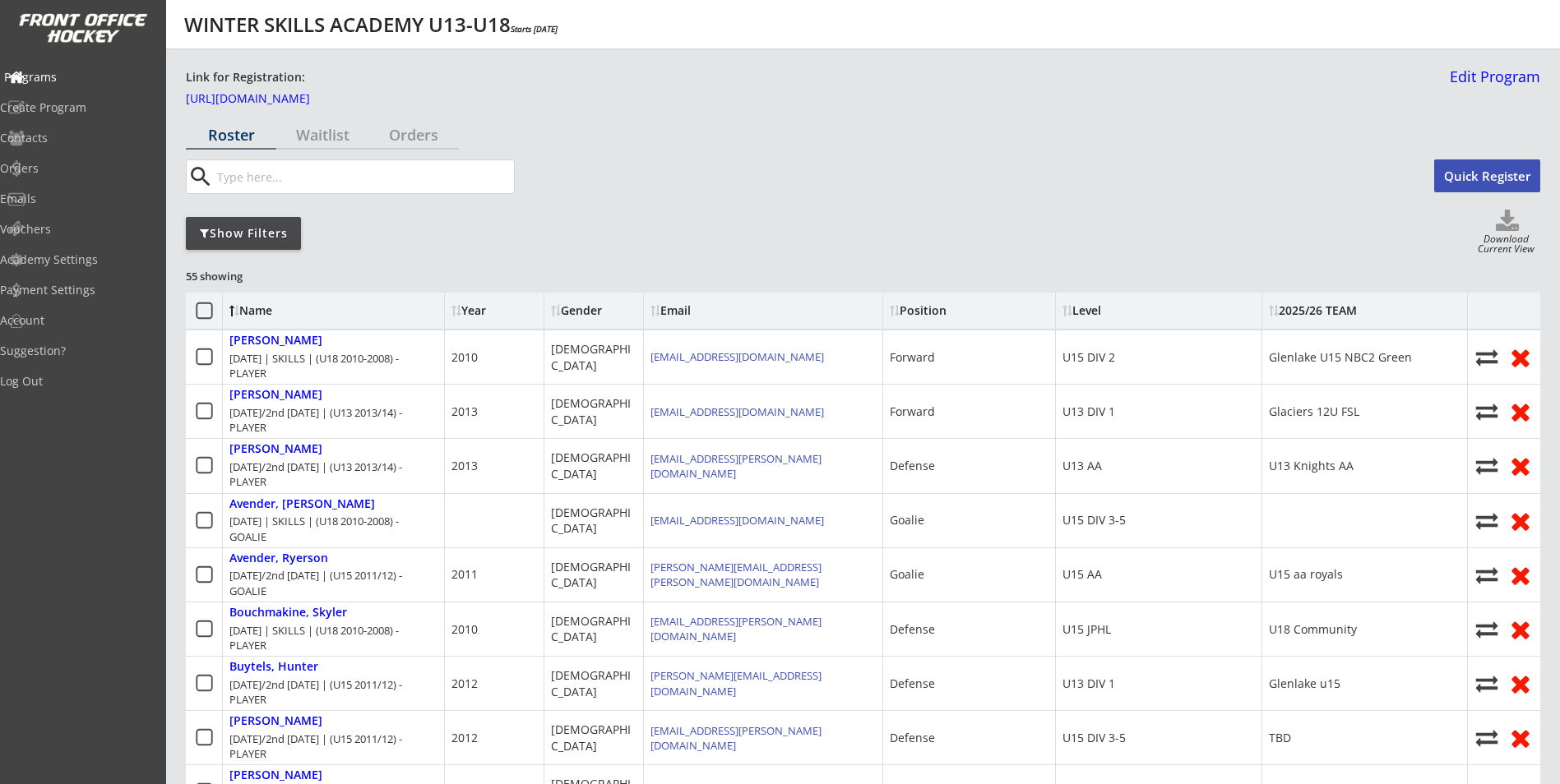
click at [68, 69] on div "Programs" at bounding box center [78, 77] width 156 height 29
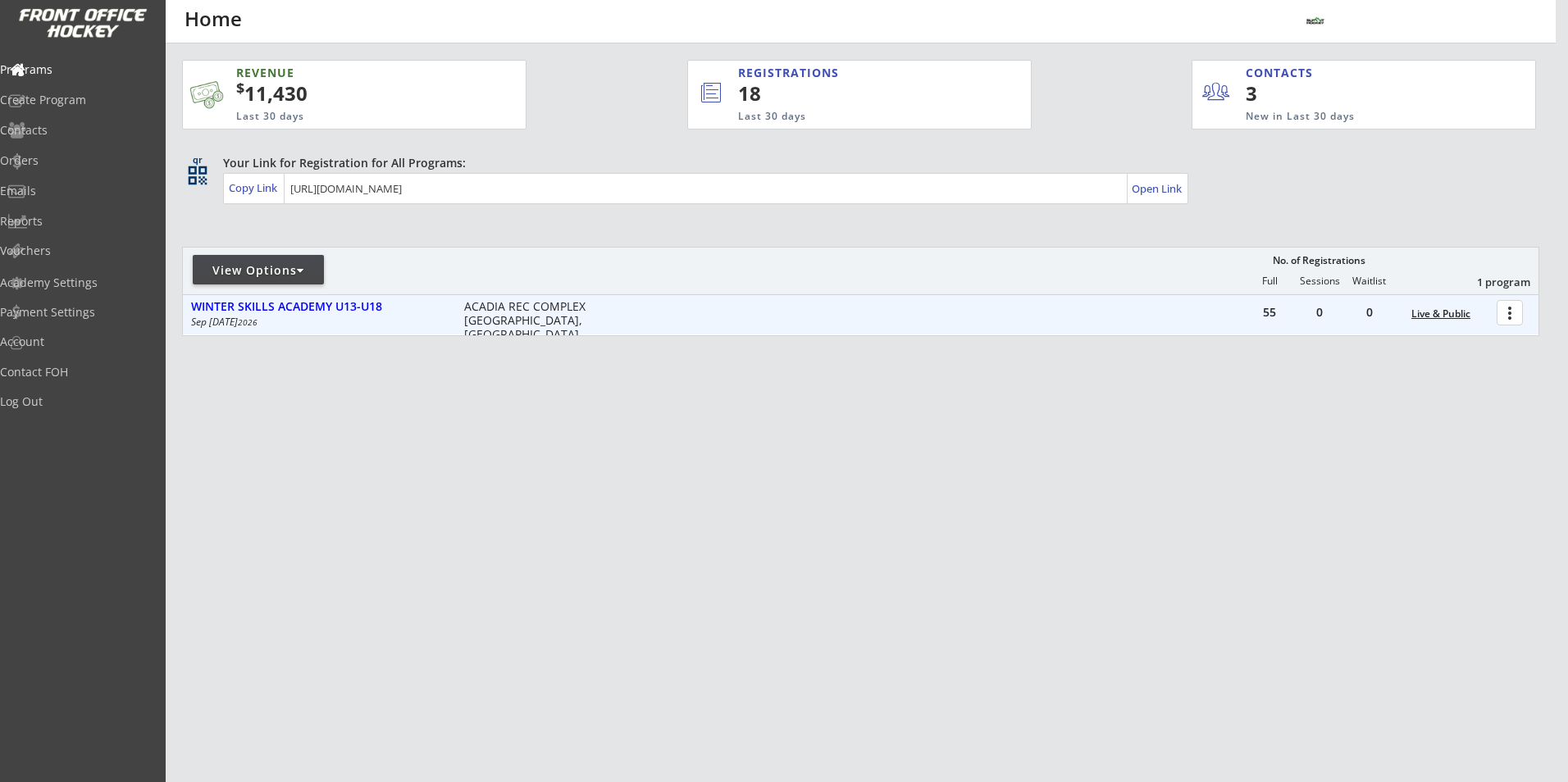
click at [1459, 318] on div "Live & Public" at bounding box center [1450, 313] width 77 height 11
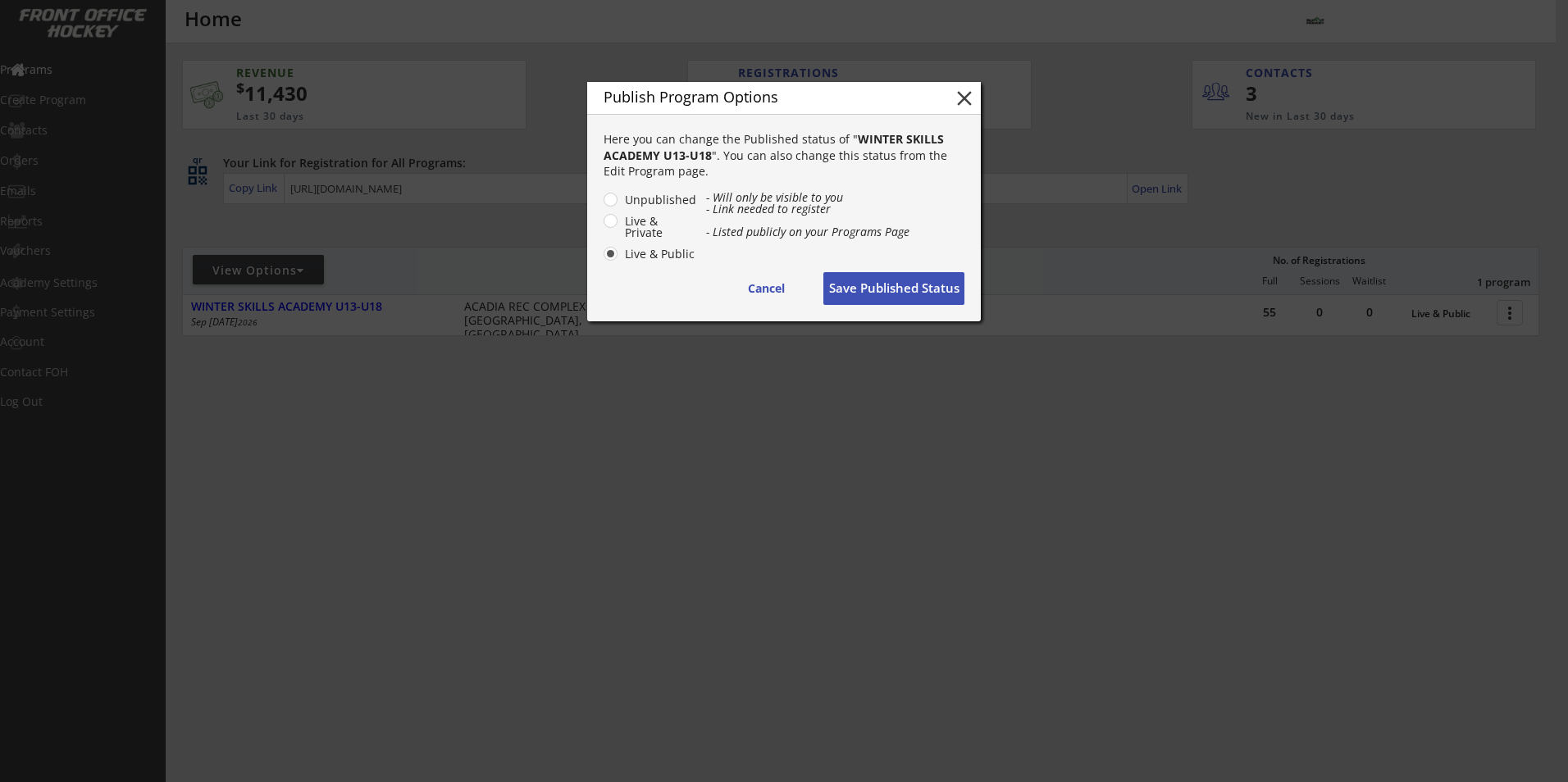
click at [958, 107] on button "close" at bounding box center [964, 98] width 24 height 24
radio input "false"
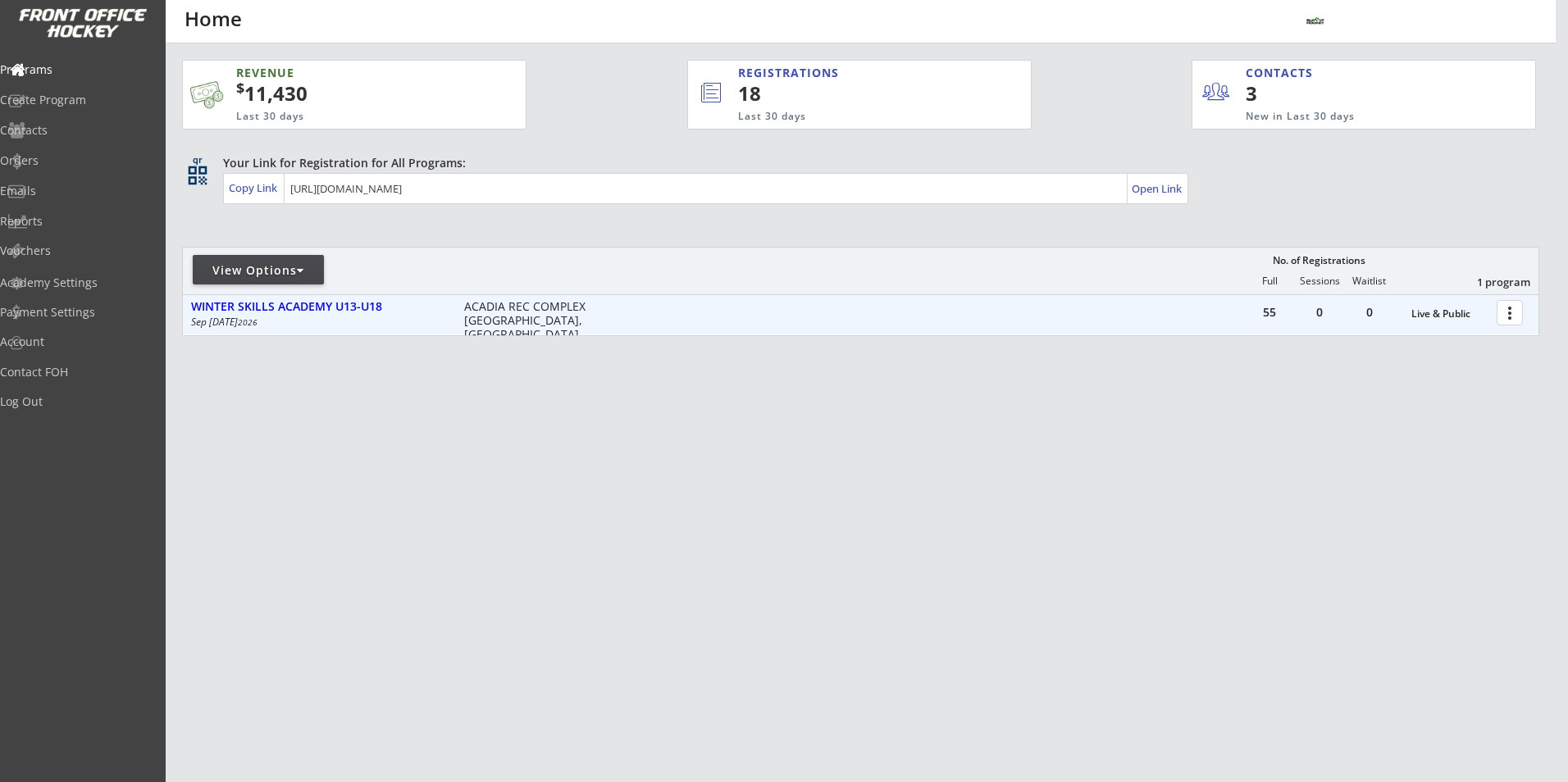
click at [1514, 314] on div at bounding box center [1512, 312] width 28 height 28
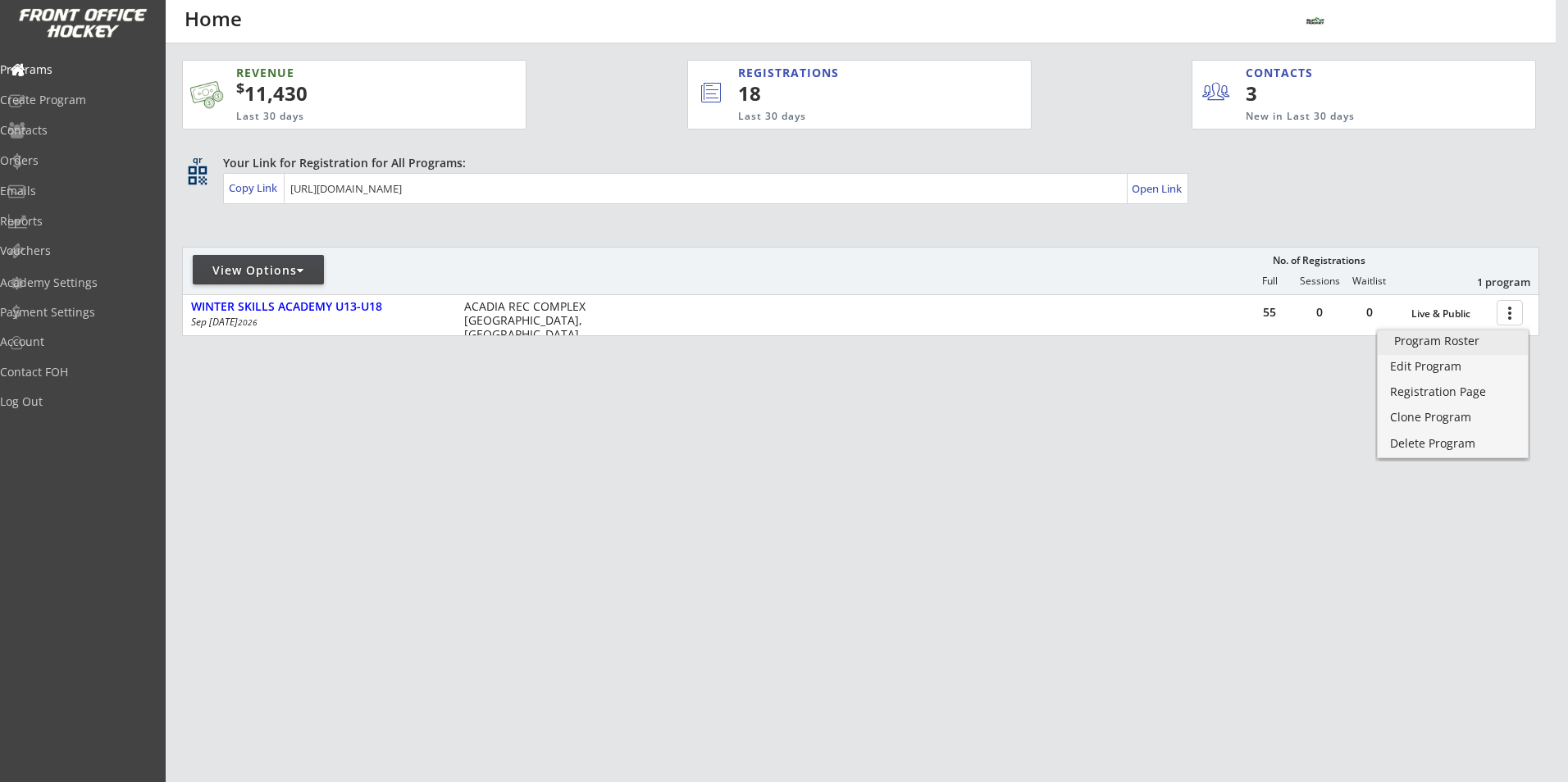
click at [1456, 338] on div "Program Roster" at bounding box center [1453, 340] width 117 height 11
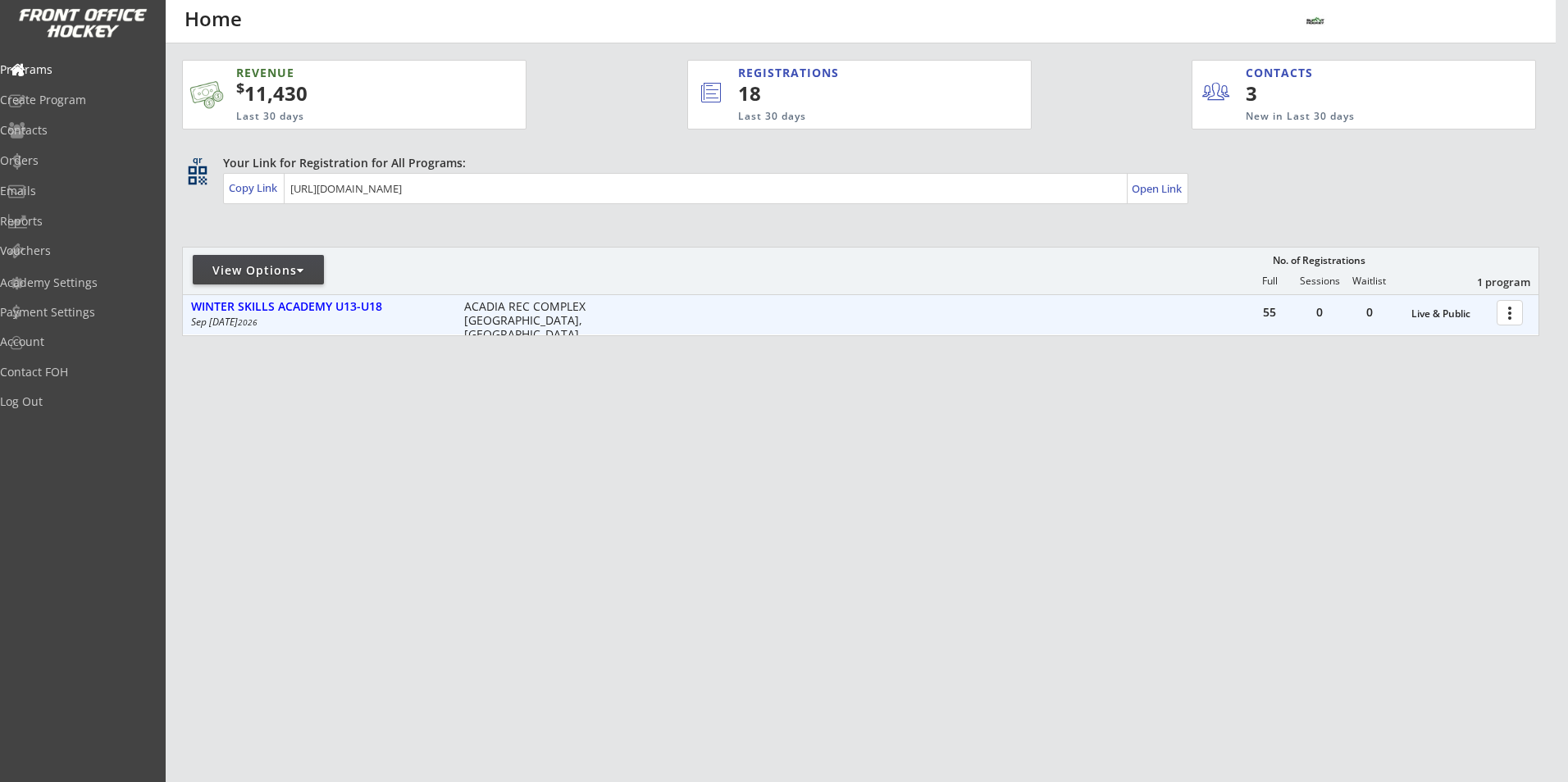
click at [1507, 315] on div at bounding box center [1512, 312] width 28 height 28
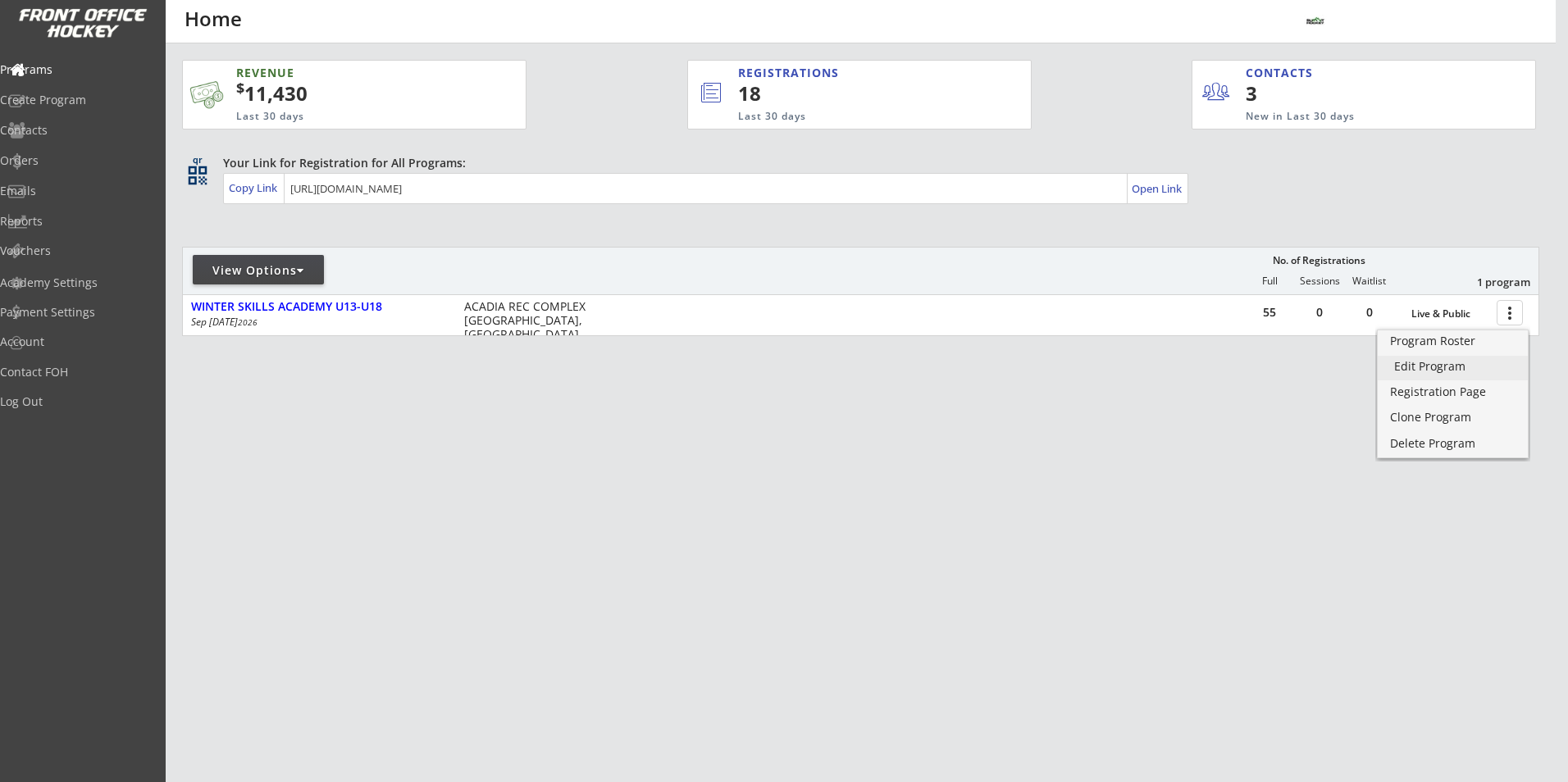
click at [1463, 369] on div "Edit Program" at bounding box center [1453, 366] width 117 height 11
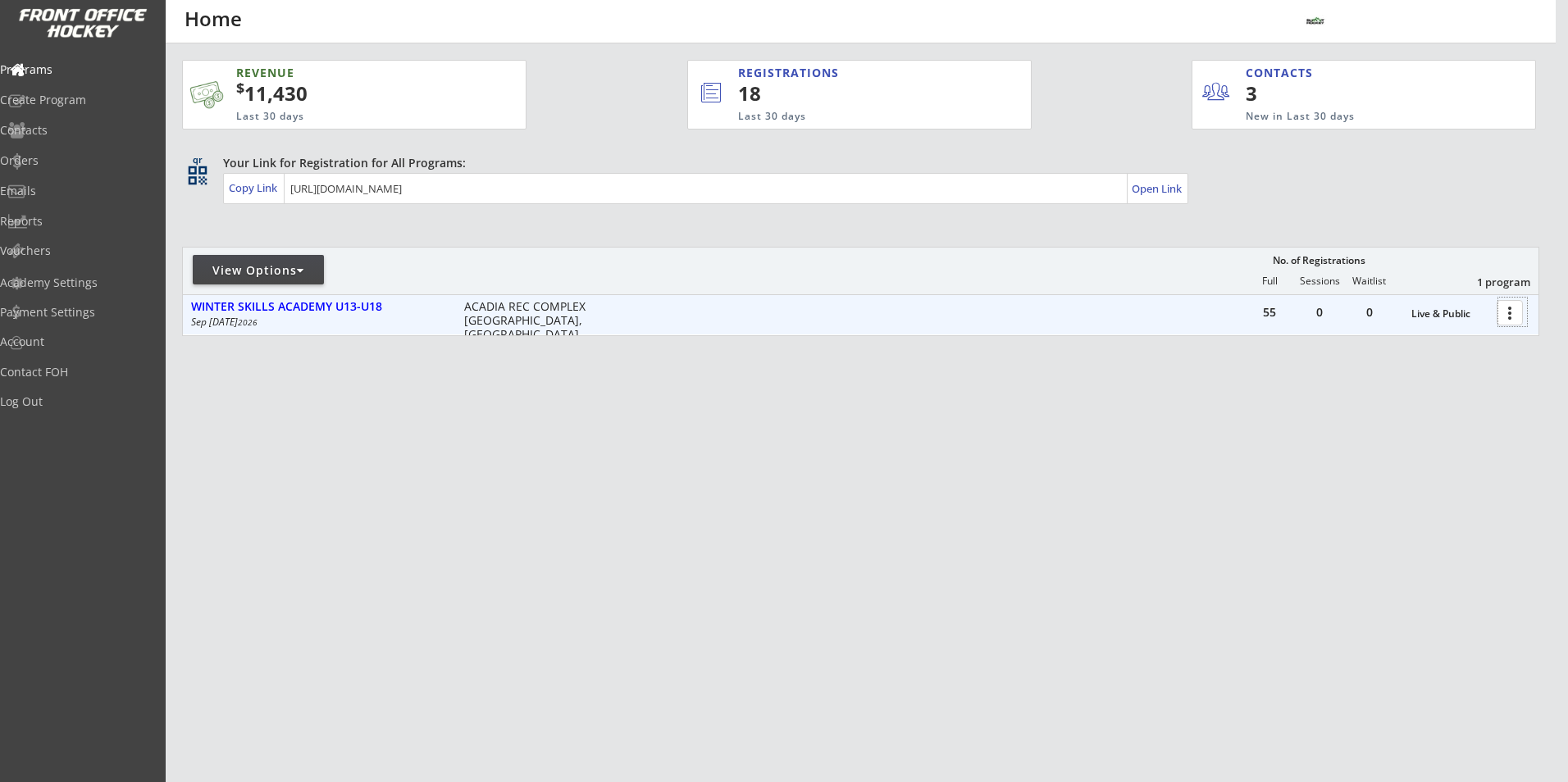
click at [1505, 313] on div at bounding box center [1512, 312] width 28 height 28
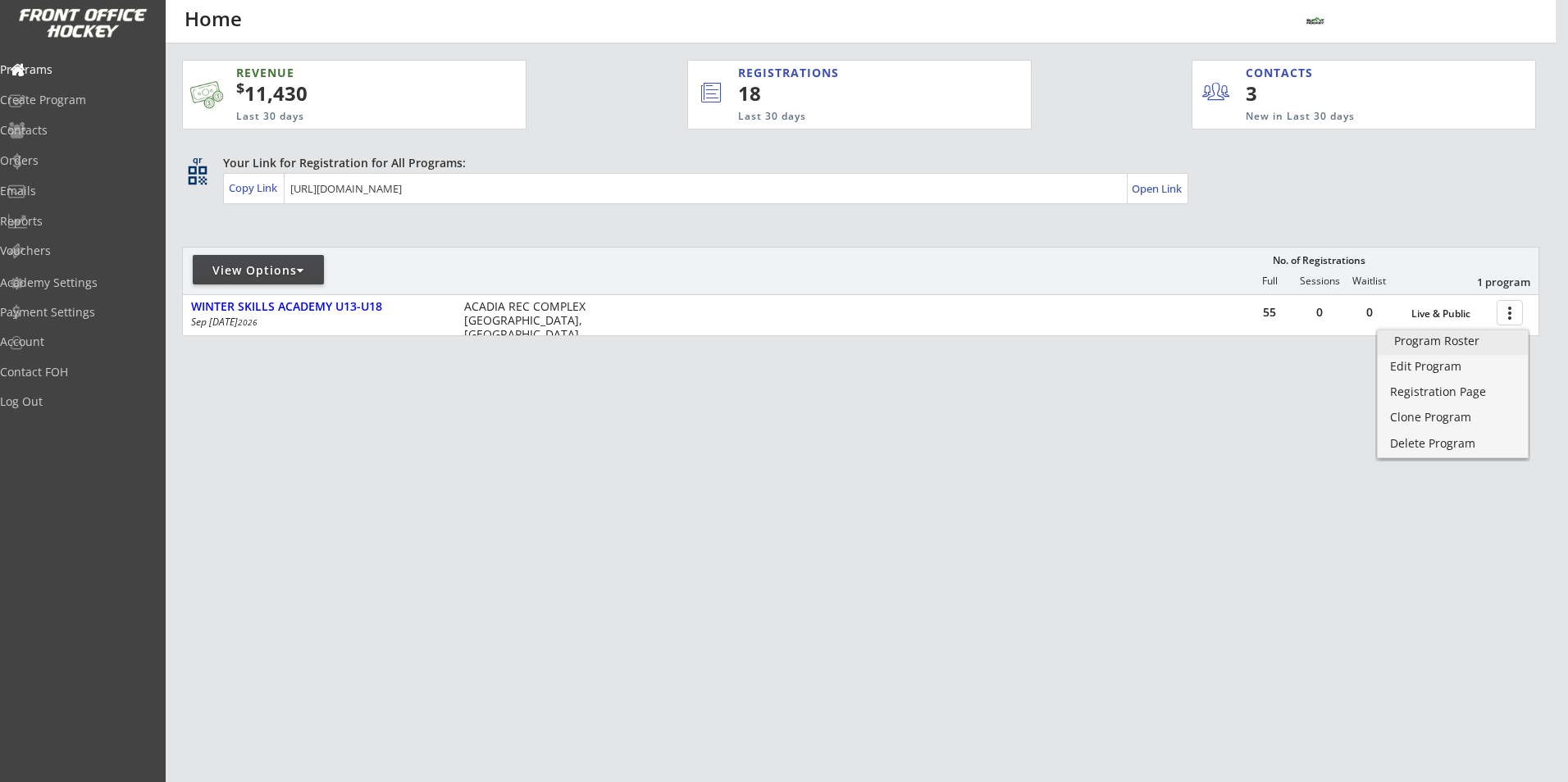
click at [1421, 350] on link "Program Roster" at bounding box center [1453, 343] width 150 height 24
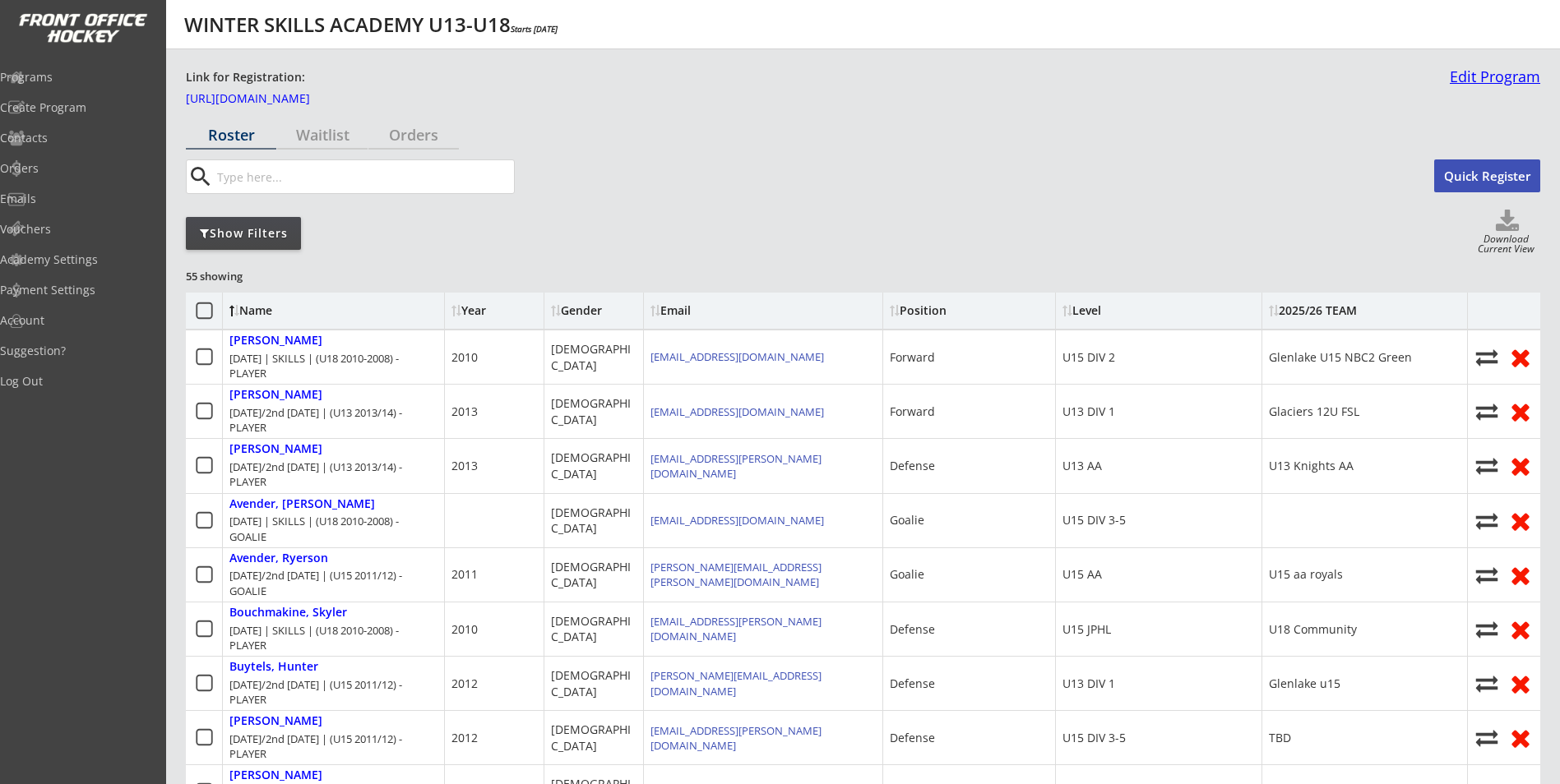
click at [1490, 76] on link "Edit Program" at bounding box center [1492, 83] width 97 height 29
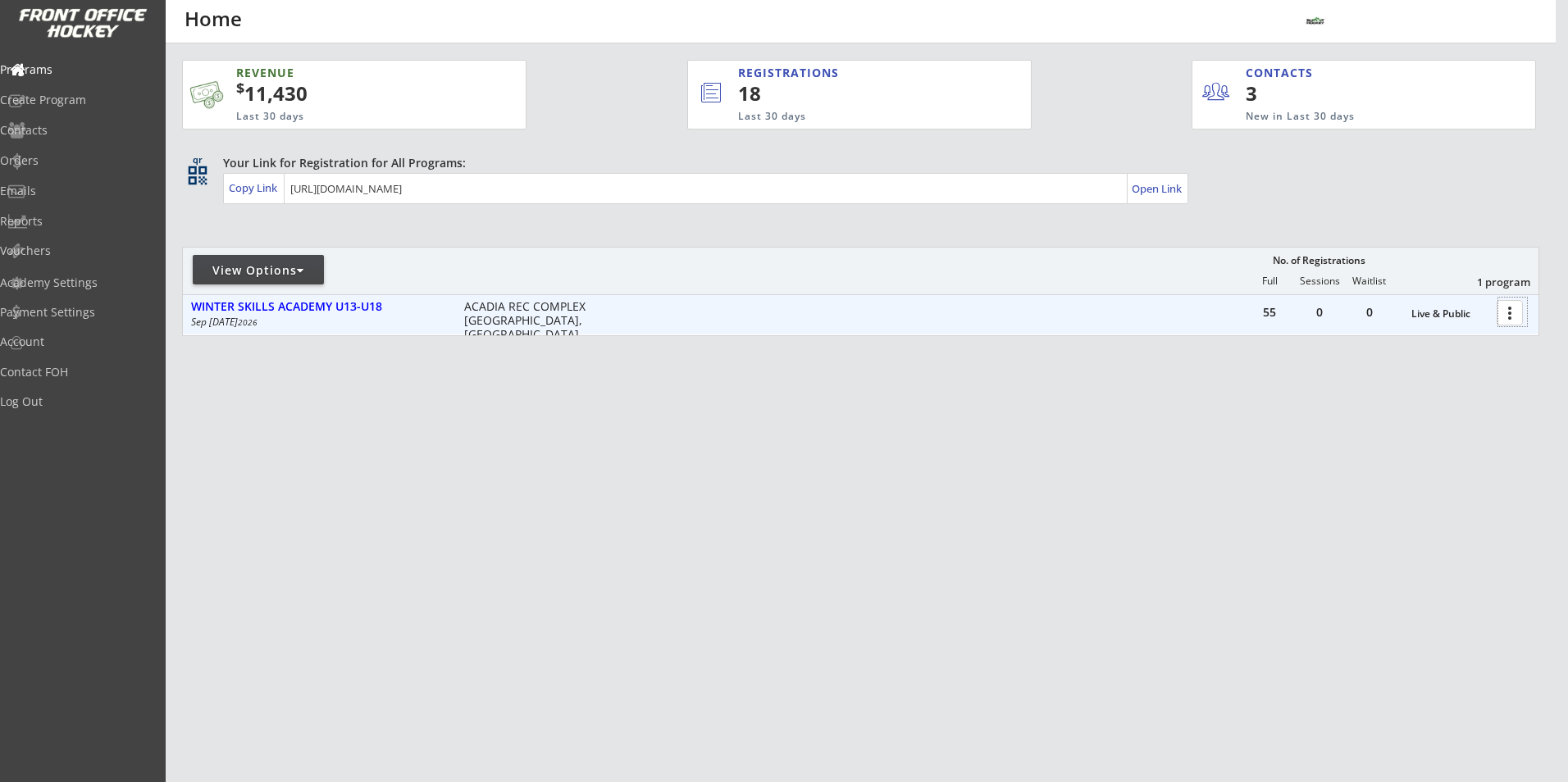
drag, startPoint x: 1513, startPoint y: 305, endPoint x: 1521, endPoint y: 306, distance: 8.1
click at [1517, 306] on div at bounding box center [1512, 312] width 28 height 28
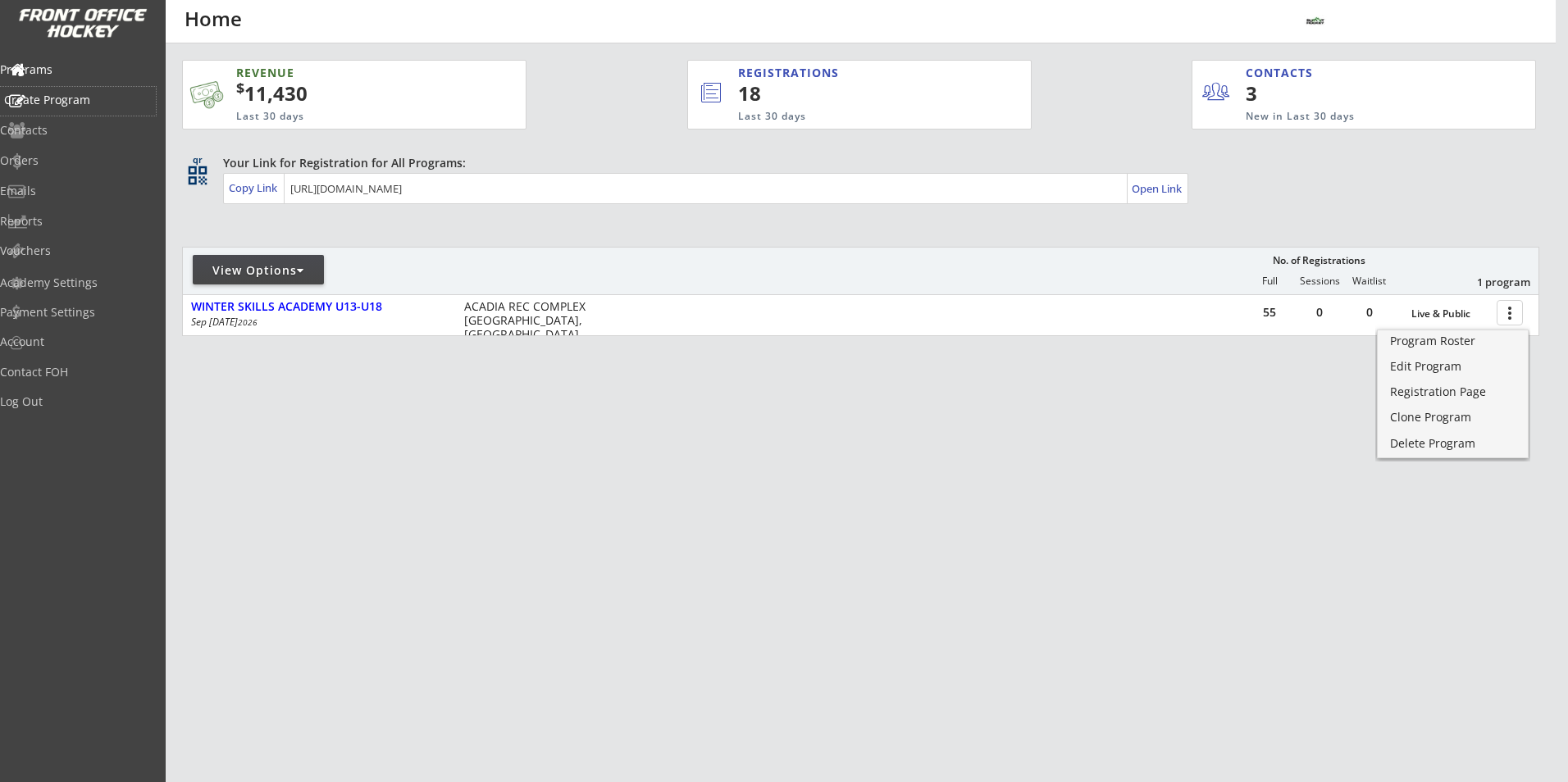
click at [111, 106] on div "Create Program" at bounding box center [78, 99] width 148 height 11
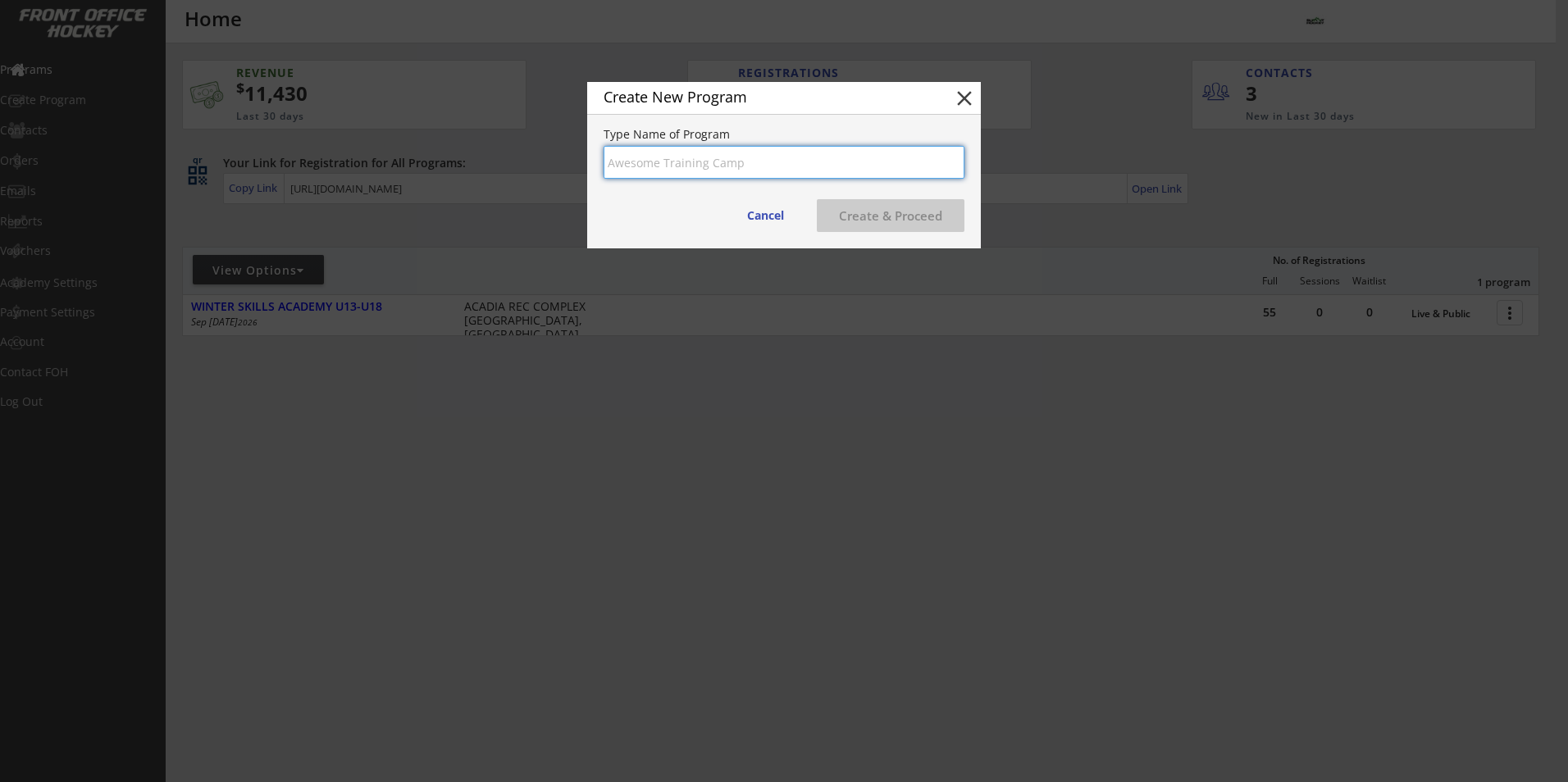
click at [756, 168] on input "input" at bounding box center [784, 162] width 361 height 33
type input "b"
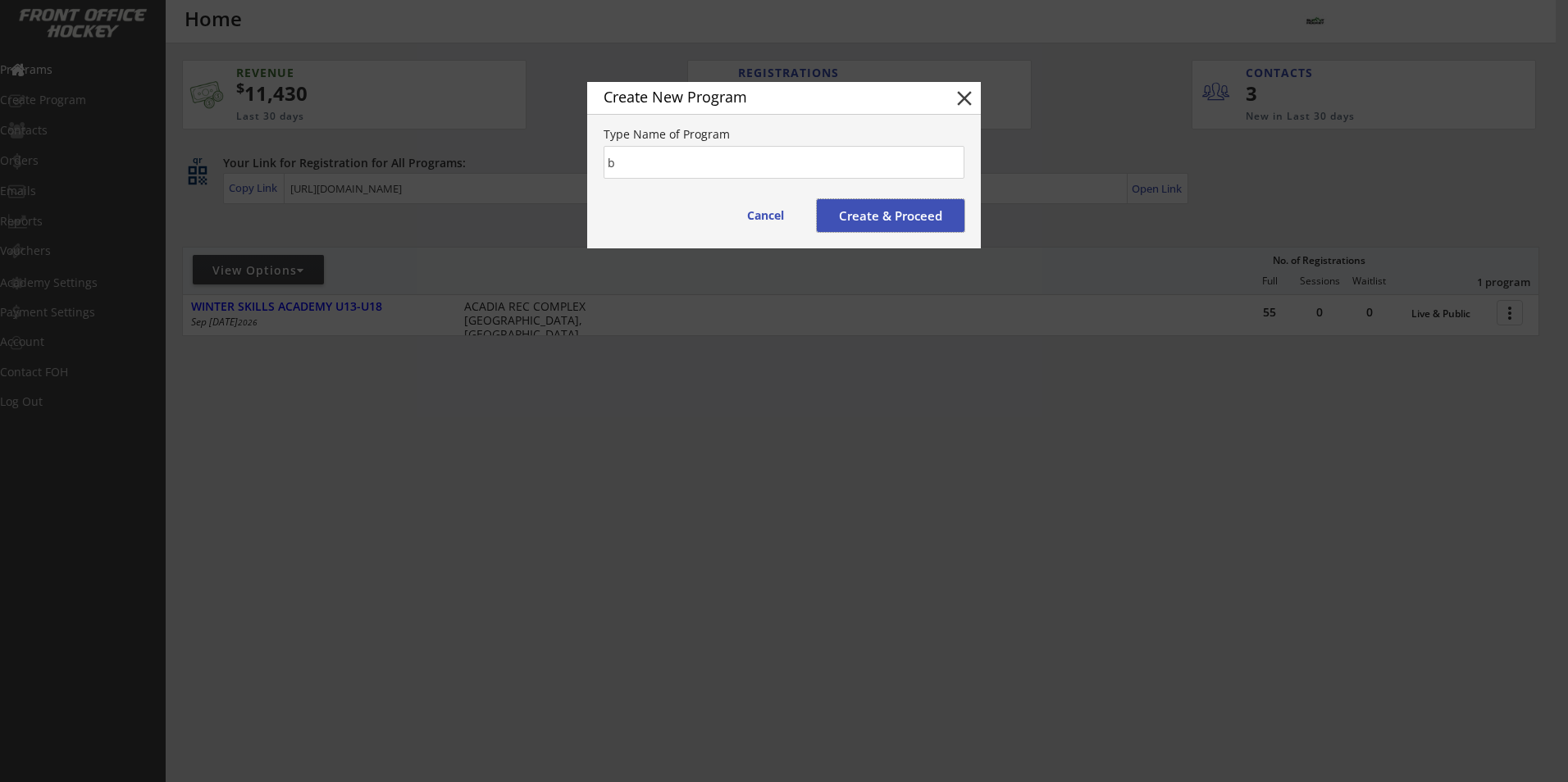
click at [842, 215] on button "Create & Proceed" at bounding box center [890, 216] width 148 height 33
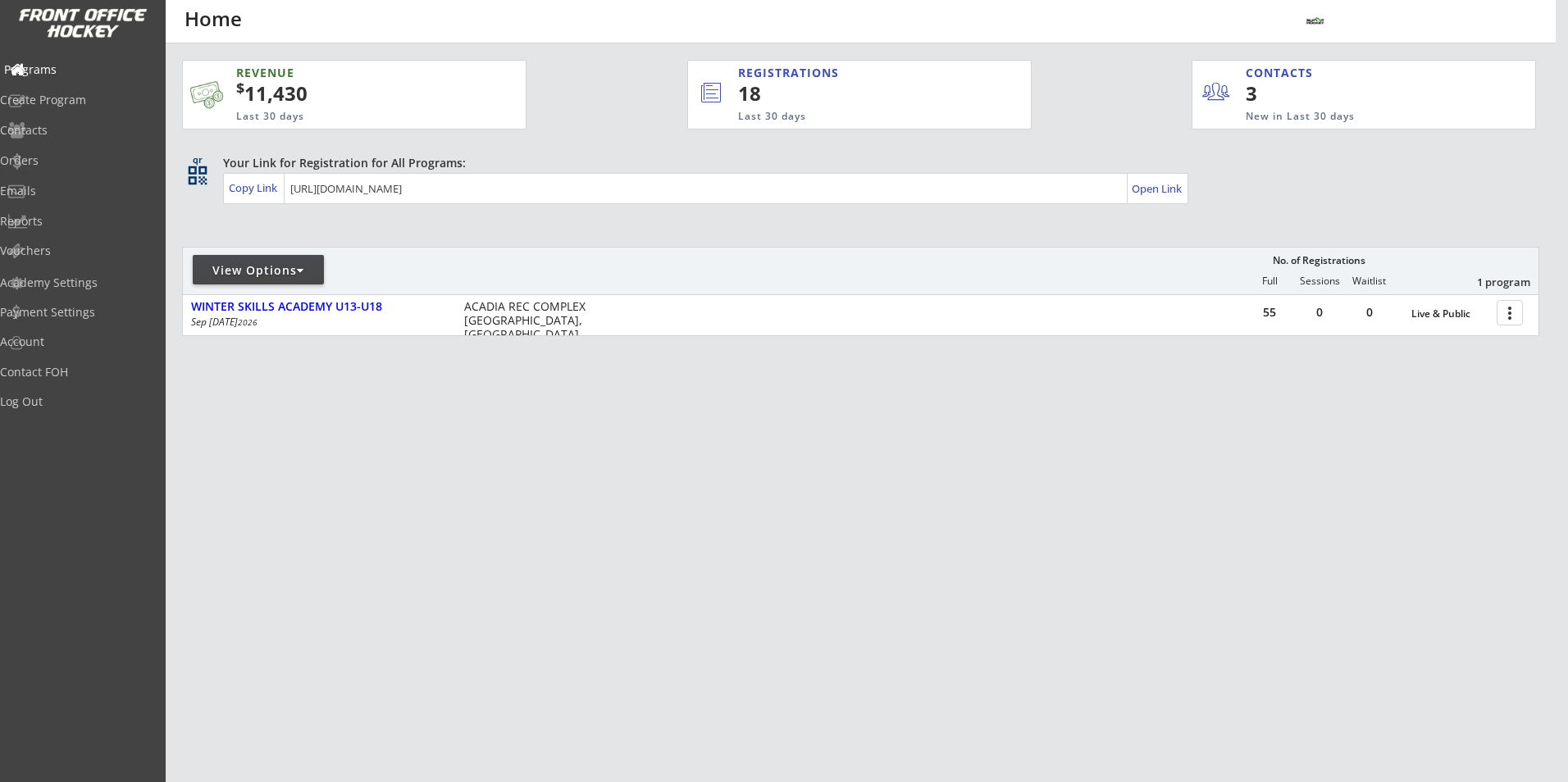
click at [79, 74] on div "Programs" at bounding box center [78, 69] width 148 height 11
click at [79, 95] on div "Create Program" at bounding box center [78, 99] width 148 height 11
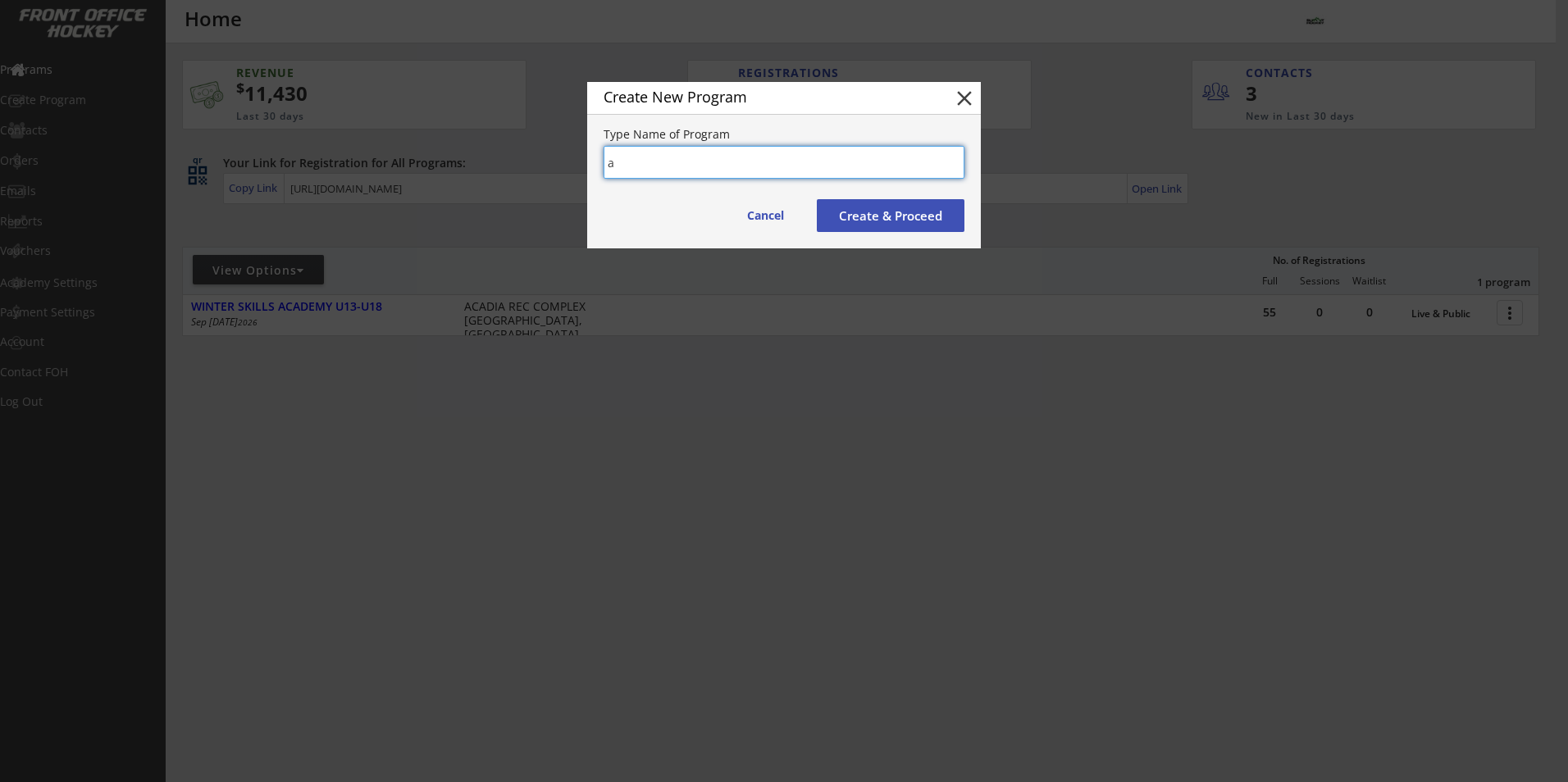
type input "a"
click at [854, 211] on button "Create & Proceed" at bounding box center [890, 216] width 148 height 33
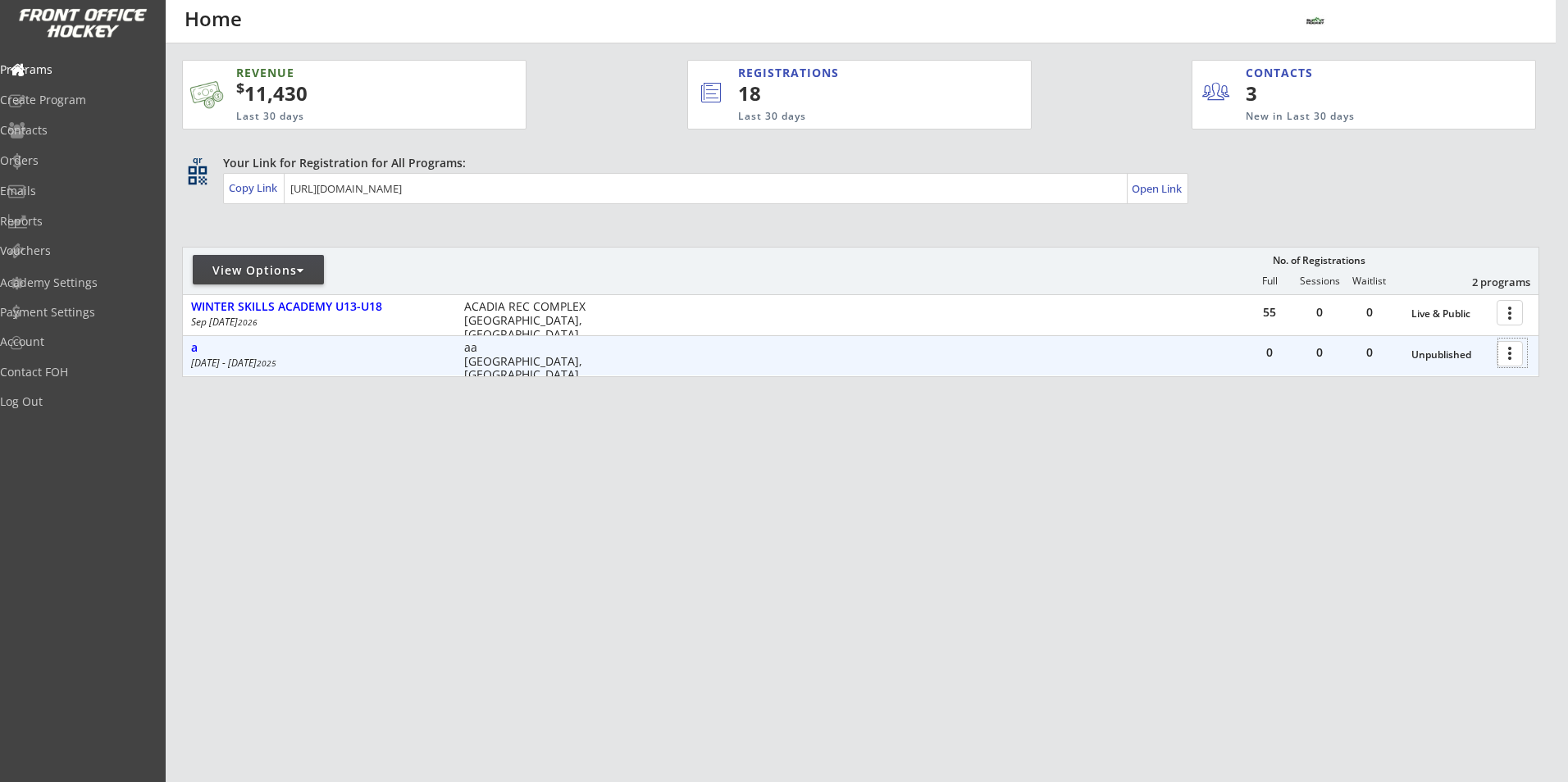
click at [1514, 354] on div at bounding box center [1512, 352] width 28 height 28
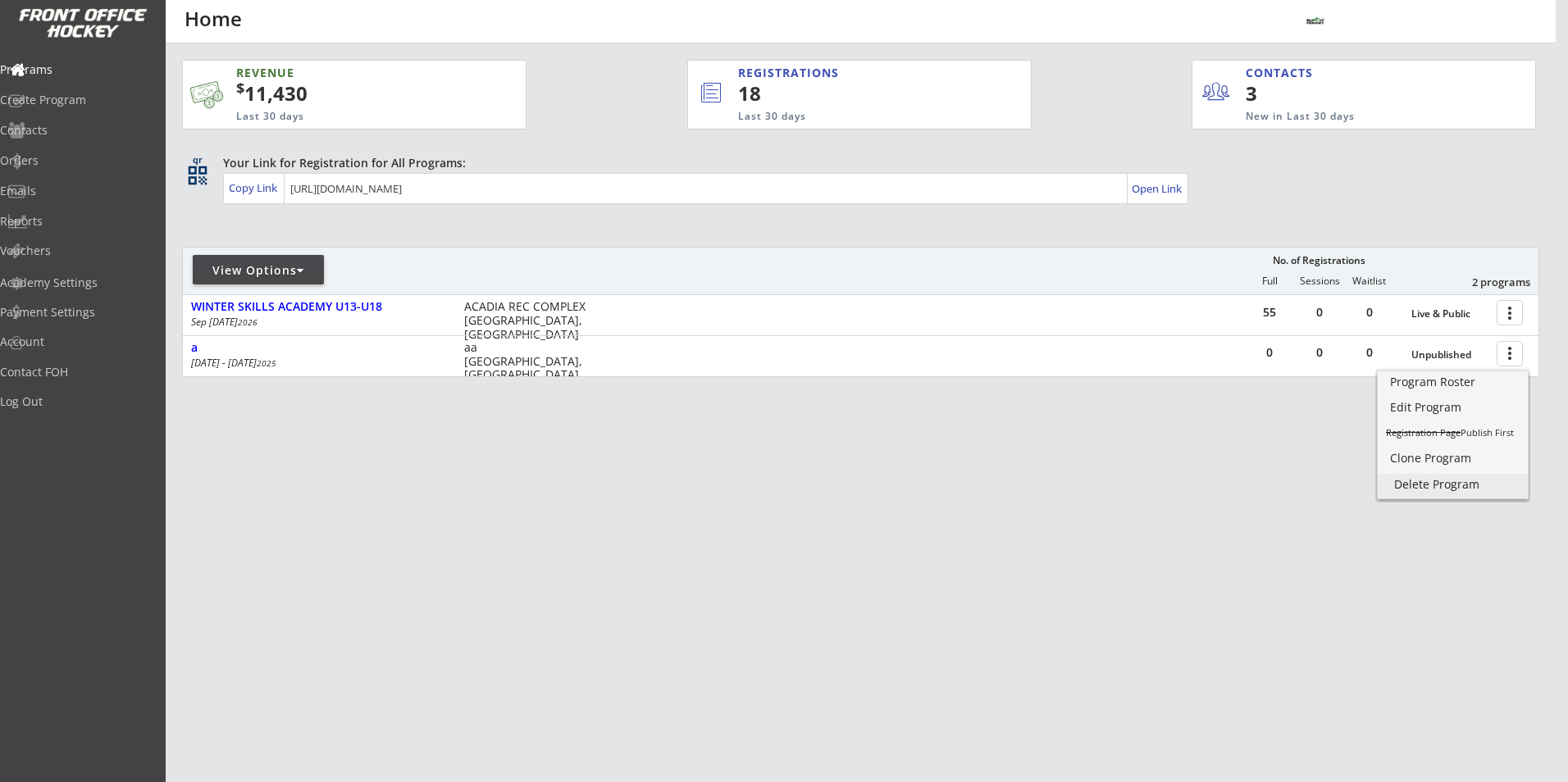
click at [1452, 482] on div "Delete Program" at bounding box center [1453, 484] width 117 height 11
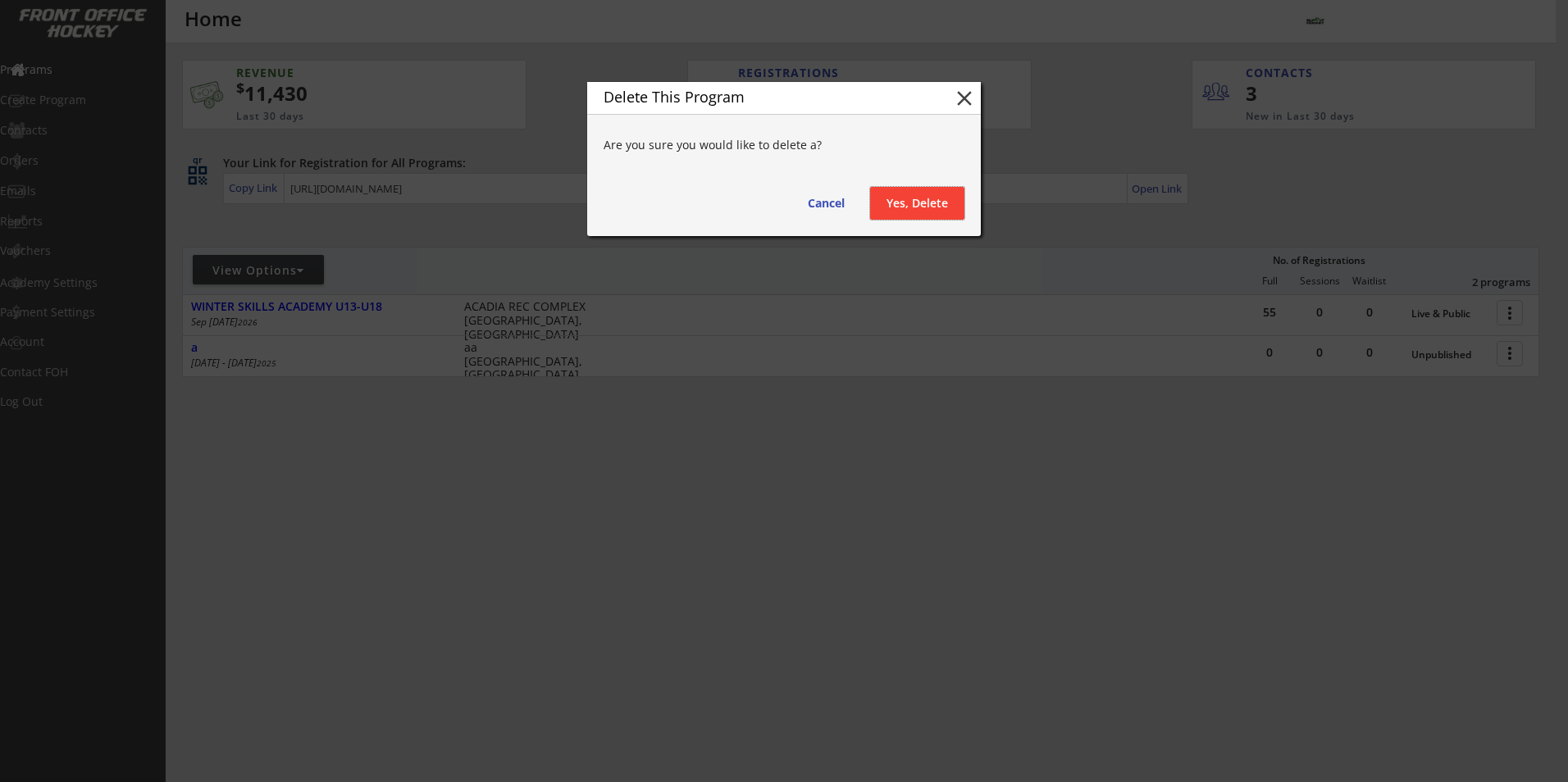
click at [939, 197] on button "Yes, Delete" at bounding box center [917, 204] width 94 height 33
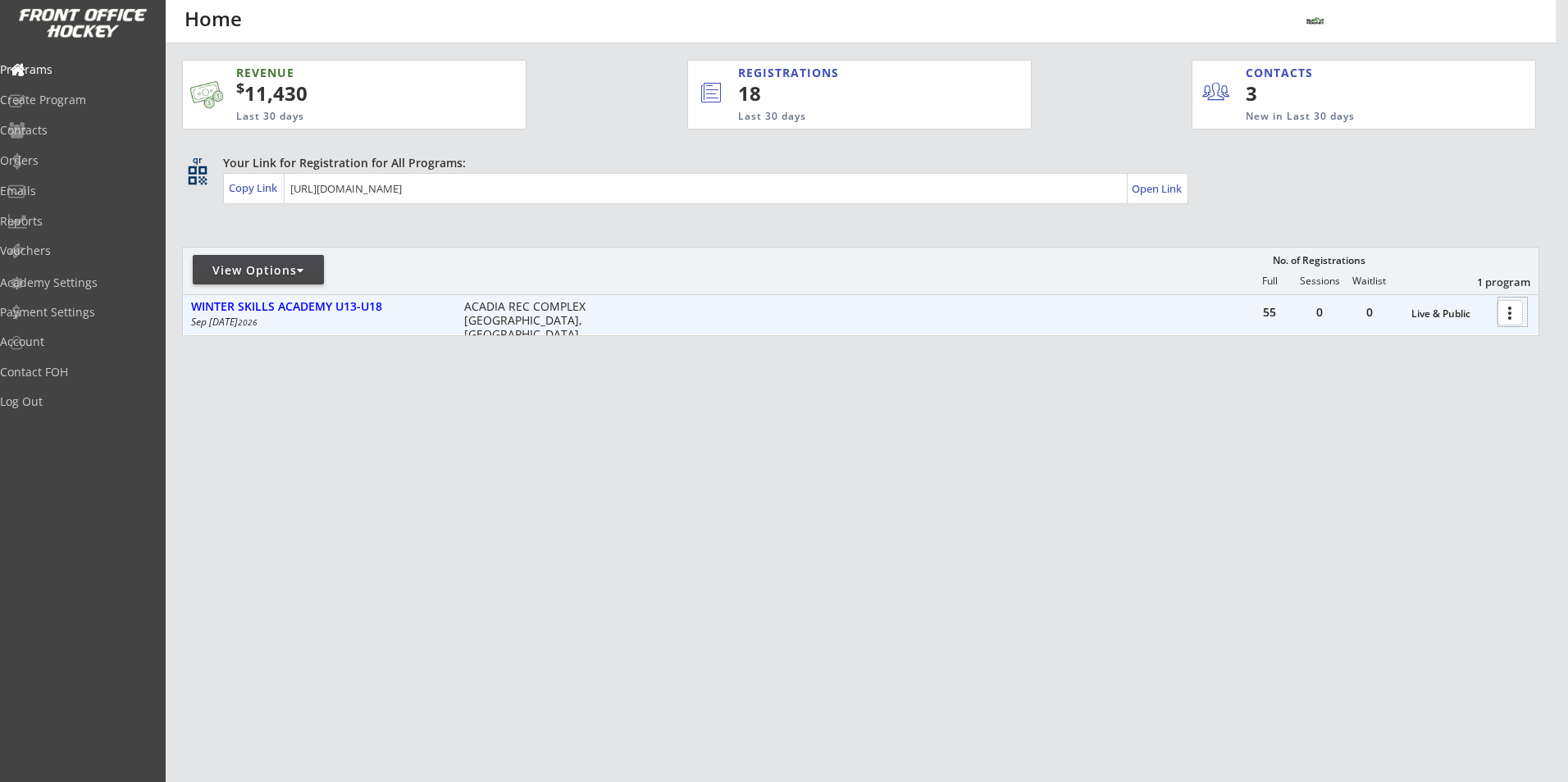
click at [1513, 312] on div at bounding box center [1512, 312] width 28 height 28
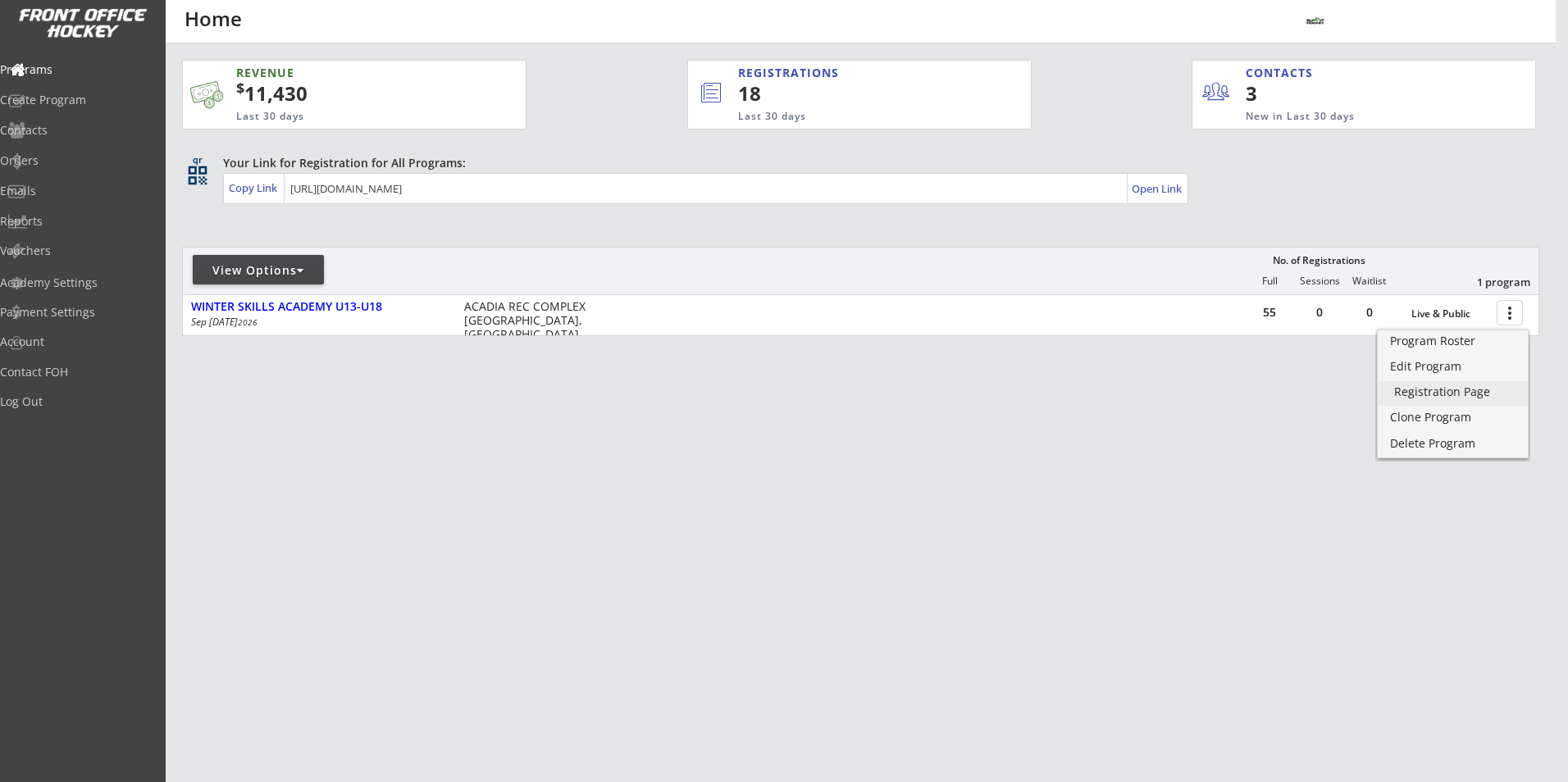
click at [1453, 387] on div "Registration Page" at bounding box center [1453, 391] width 117 height 11
click at [1465, 342] on div "Program Roster" at bounding box center [1453, 340] width 117 height 11
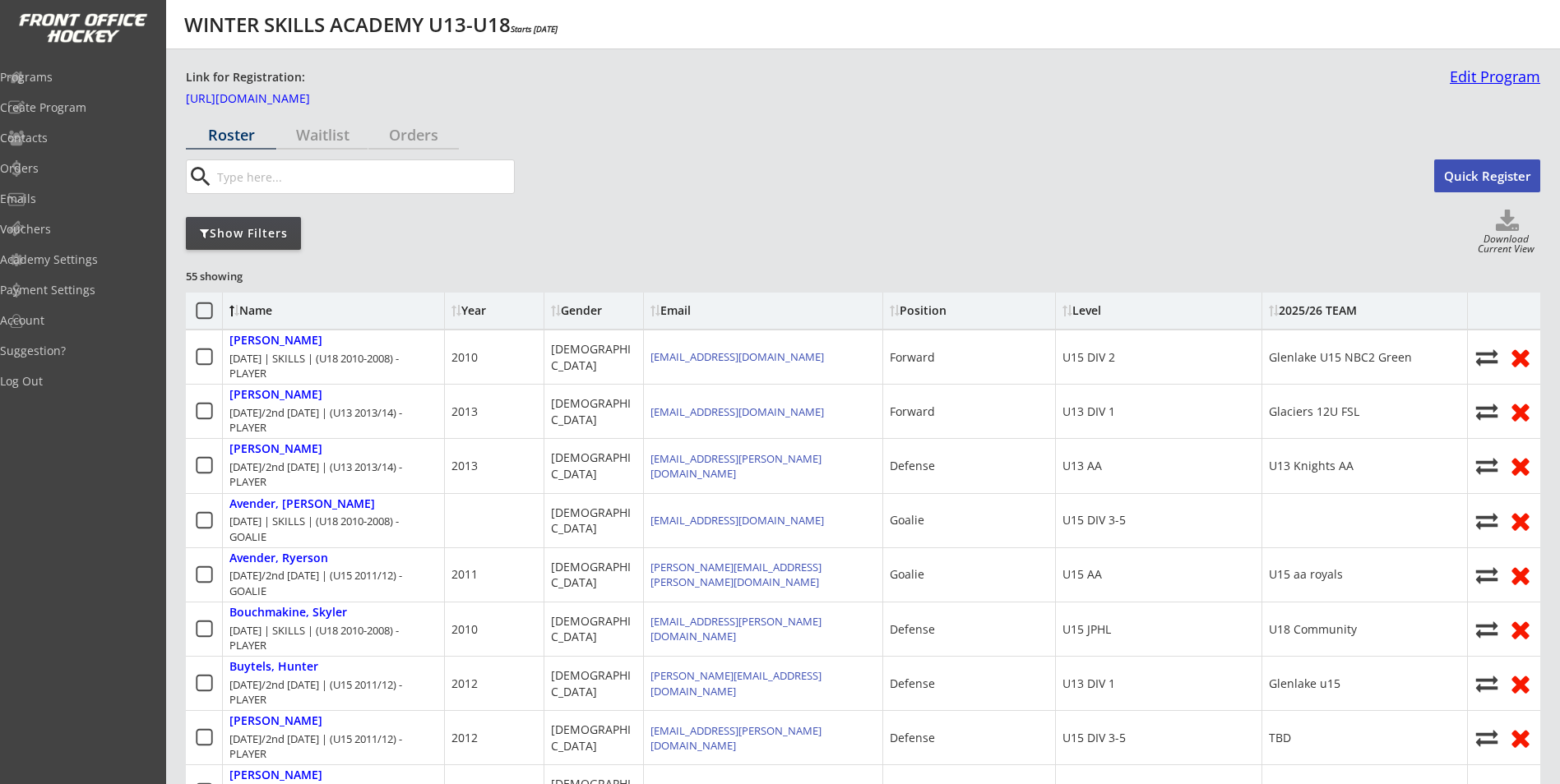
click at [1510, 74] on link "Edit Program" at bounding box center [1492, 83] width 97 height 29
